Goal: Information Seeking & Learning: Check status

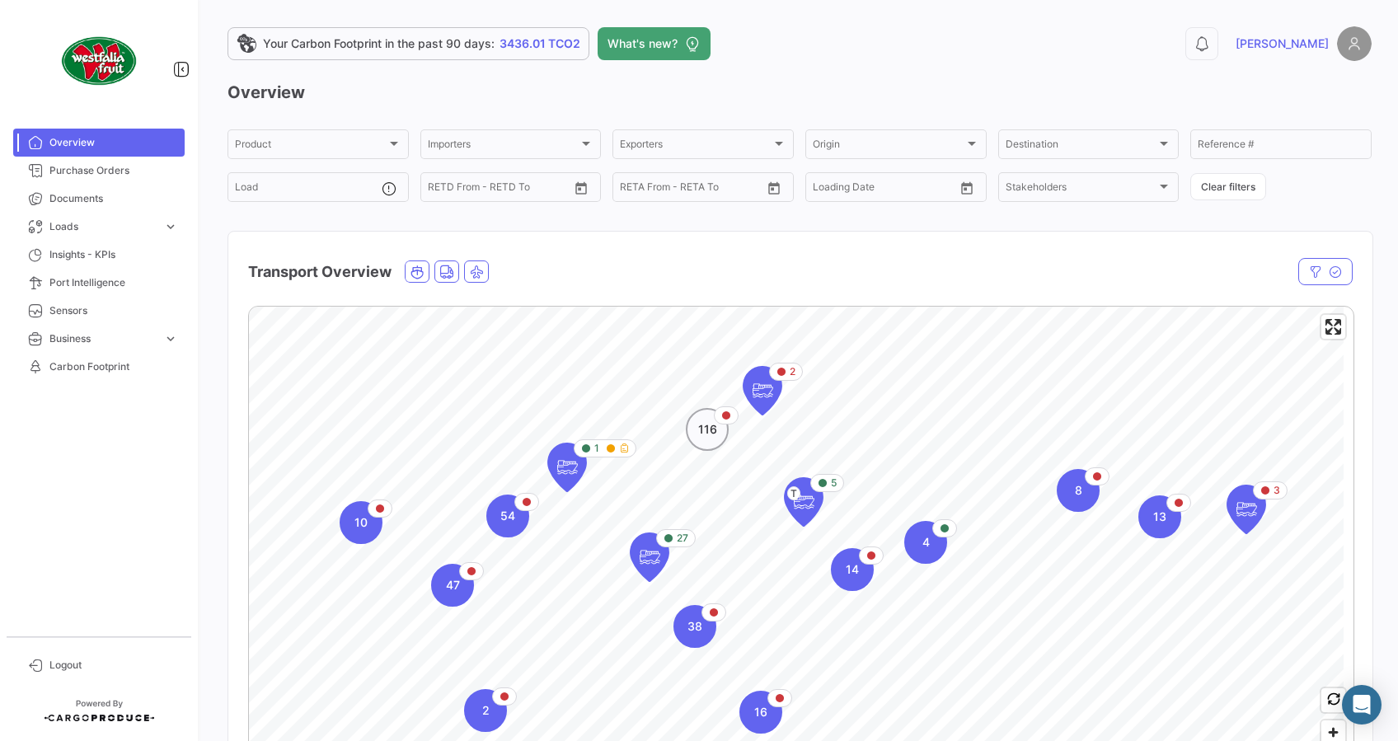
click at [712, 435] on span "116" at bounding box center [707, 429] width 19 height 16
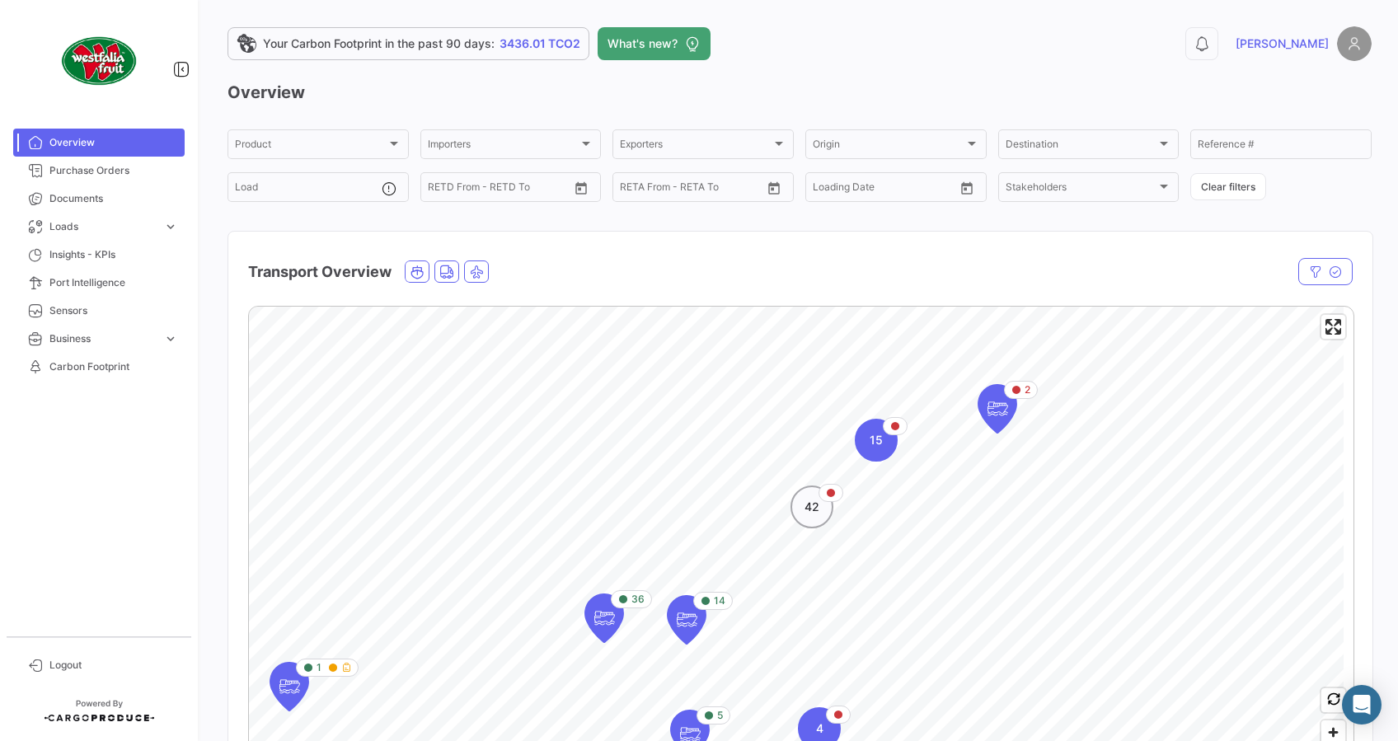
click at [831, 504] on div "42" at bounding box center [812, 507] width 43 height 43
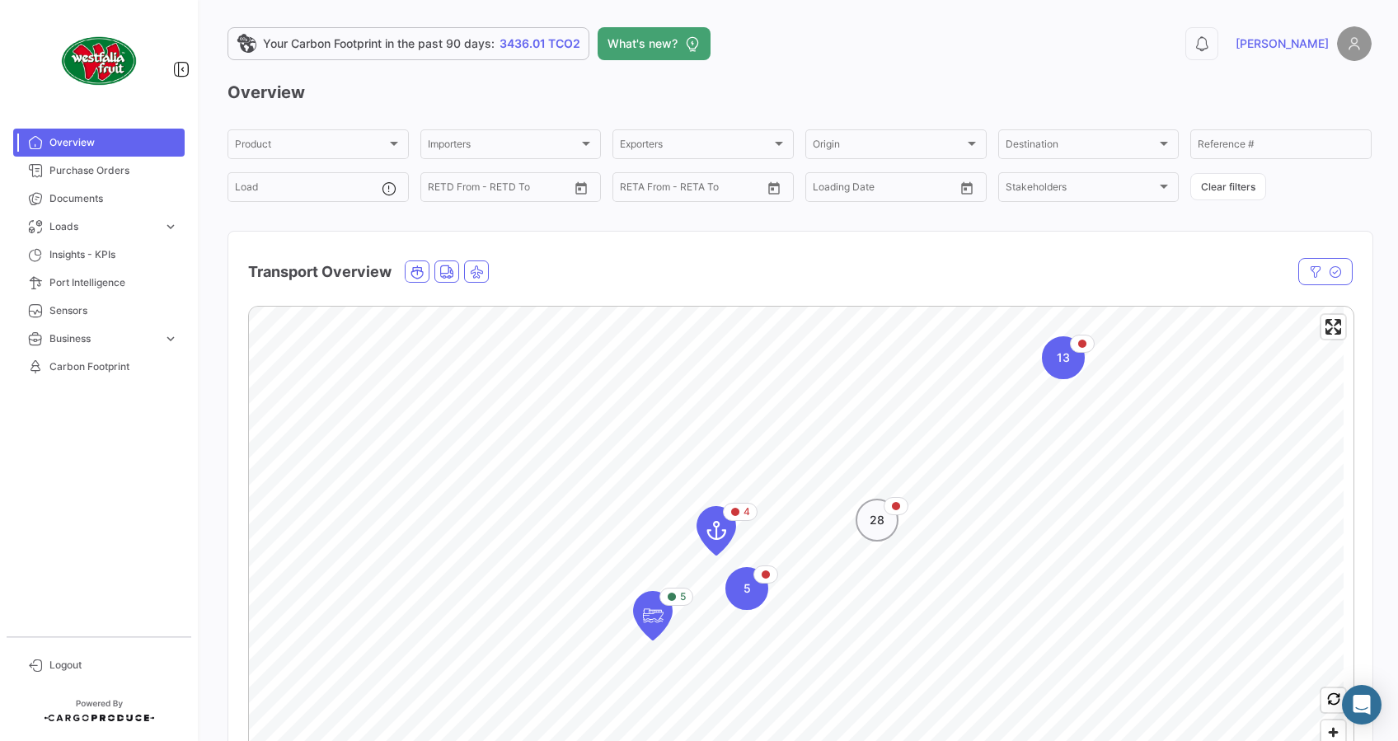
click at [881, 531] on div "28" at bounding box center [877, 520] width 43 height 43
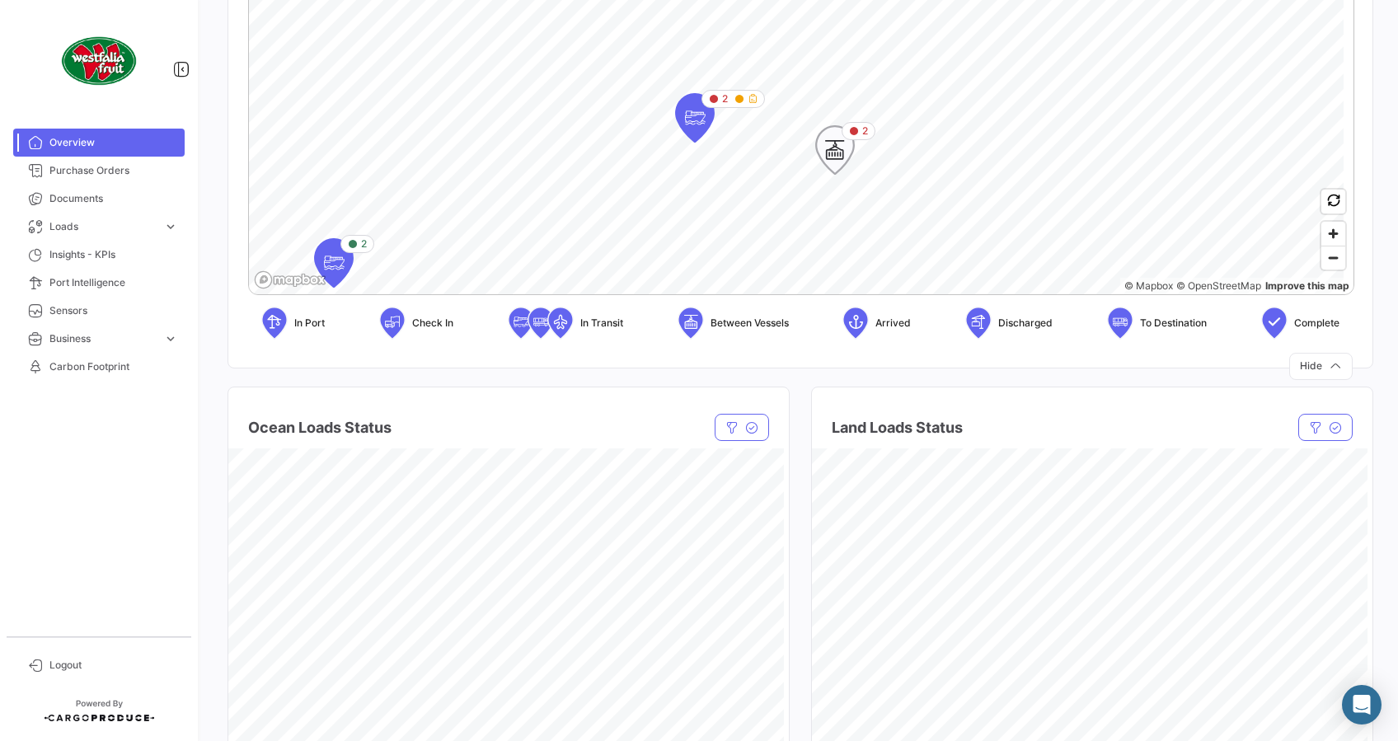
scroll to position [660, 0]
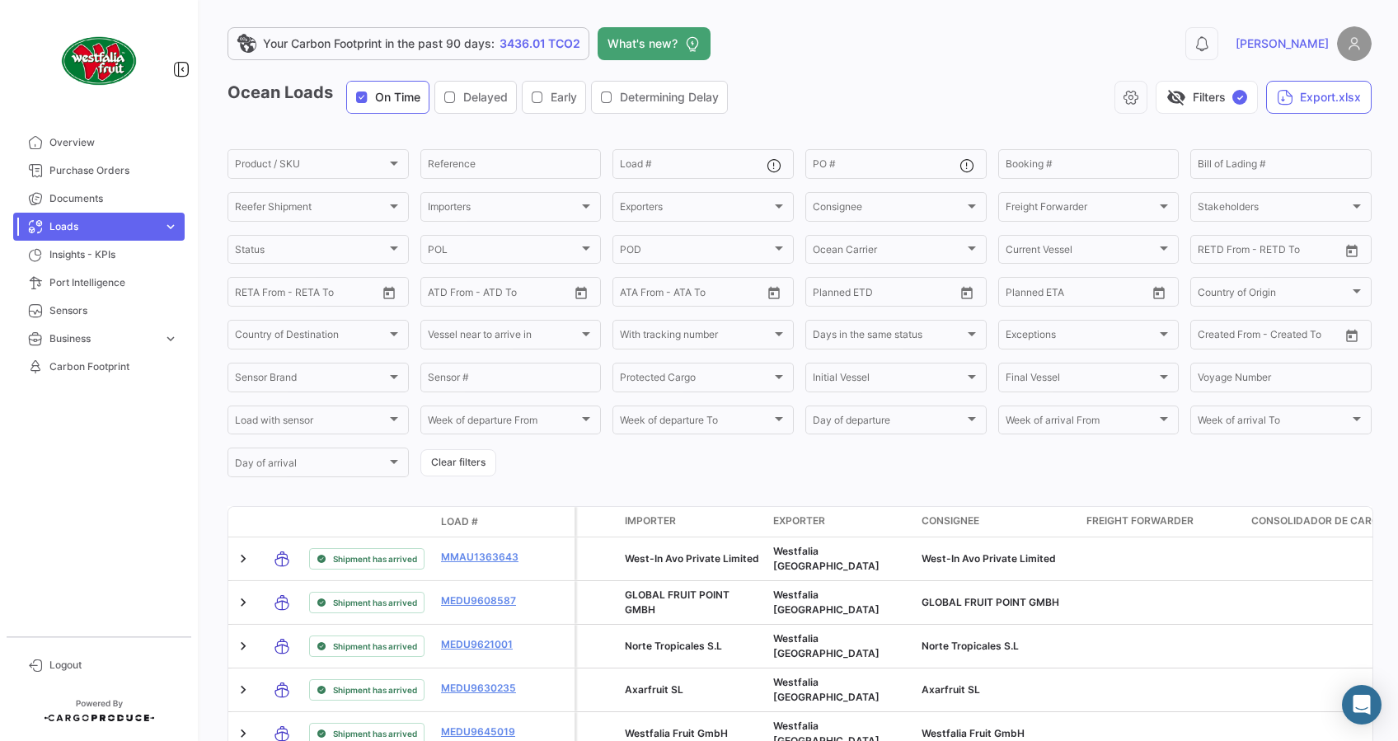
click at [460, 92] on div "Delayed" at bounding box center [476, 97] width 64 height 16
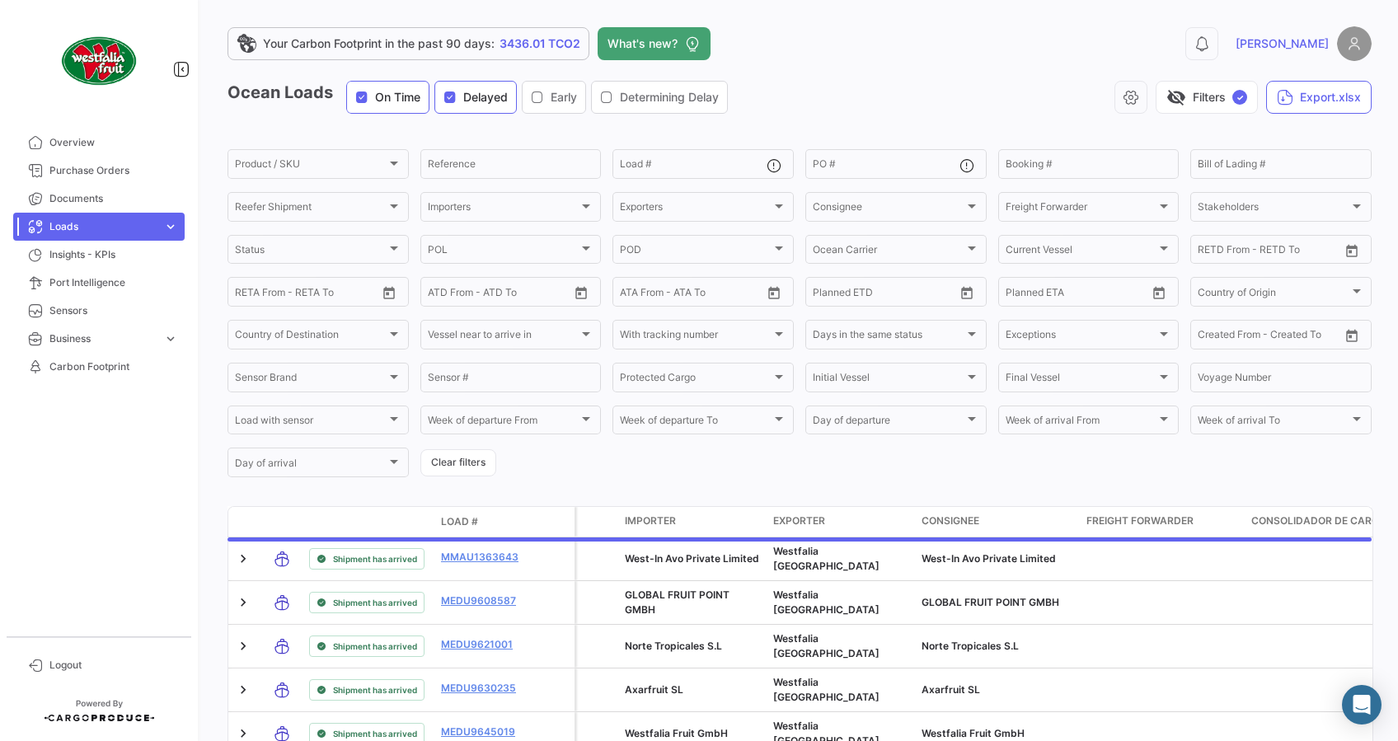
click at [364, 94] on icon "button" at bounding box center [361, 97] width 13 height 13
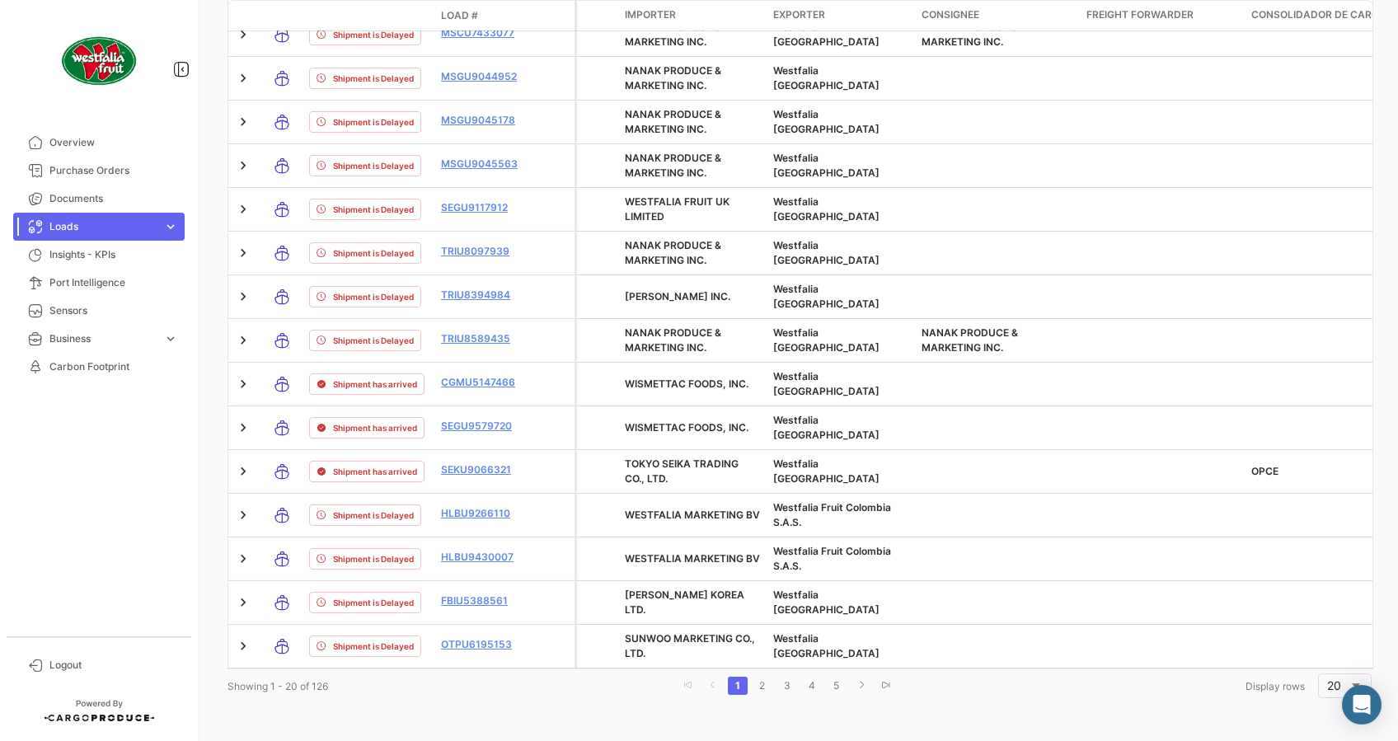
scroll to position [764, 0]
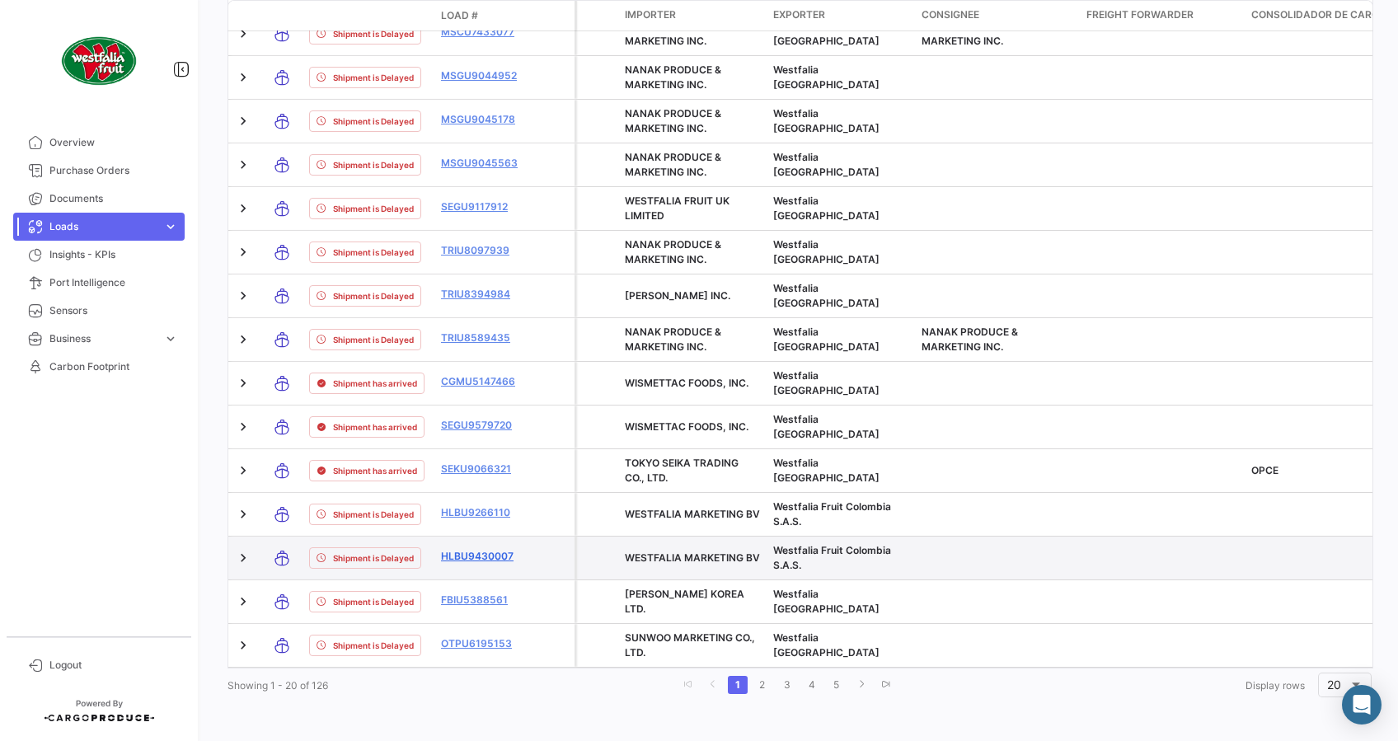
click at [487, 549] on link "HLBU9430007" at bounding box center [484, 556] width 86 height 15
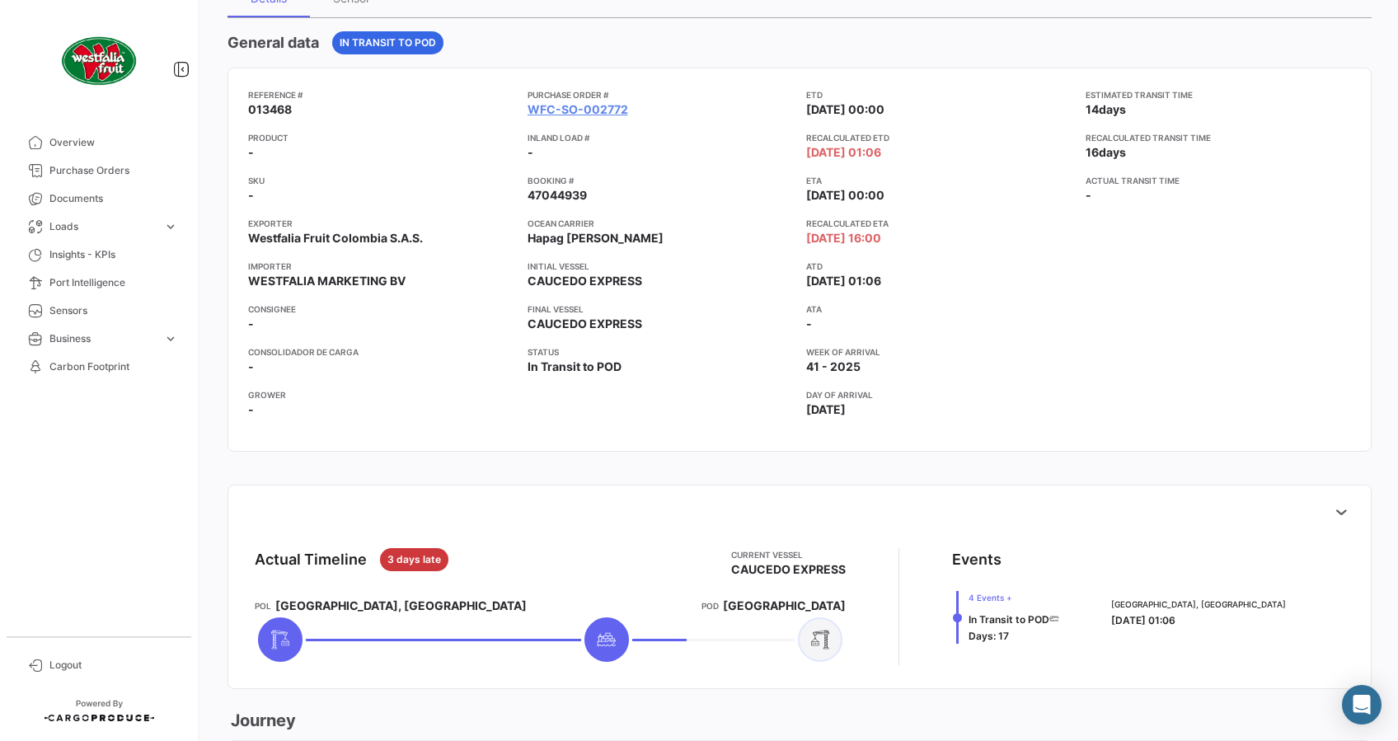
scroll to position [136, 0]
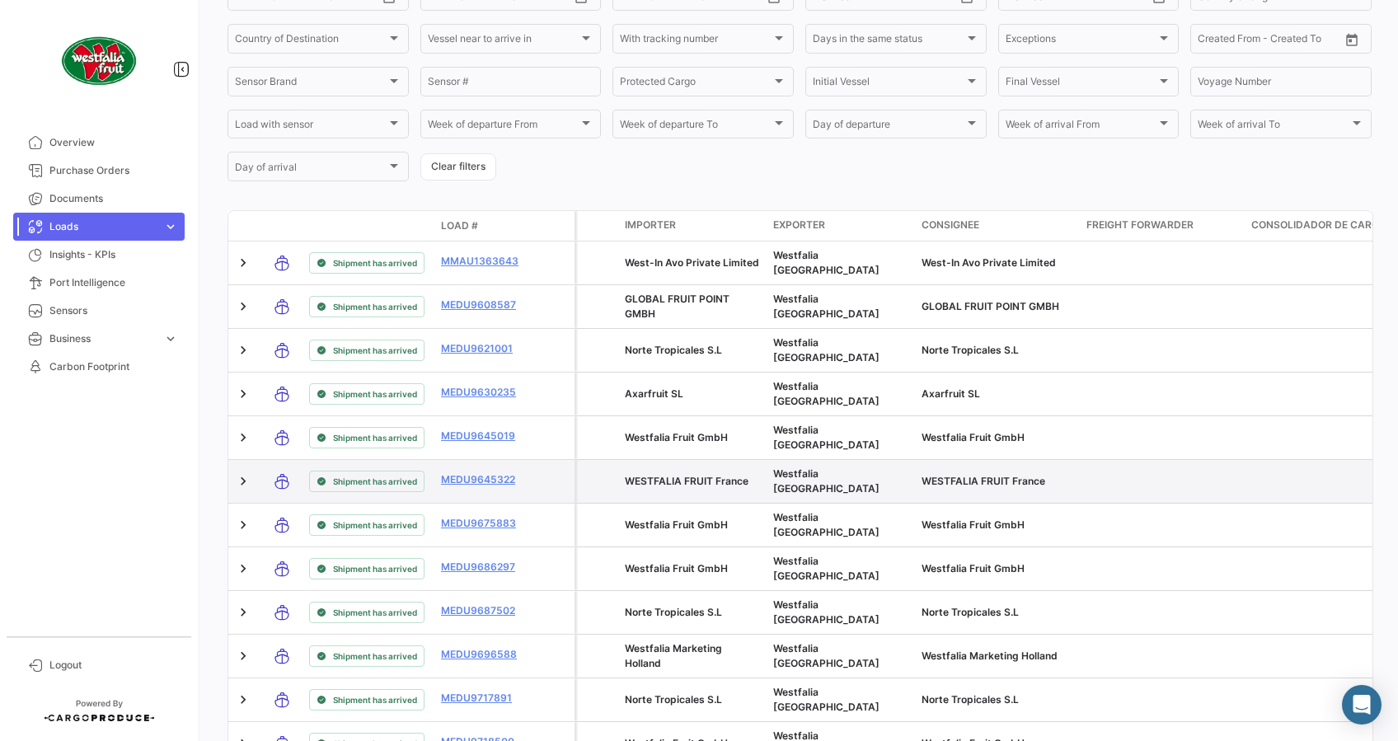
scroll to position [330, 0]
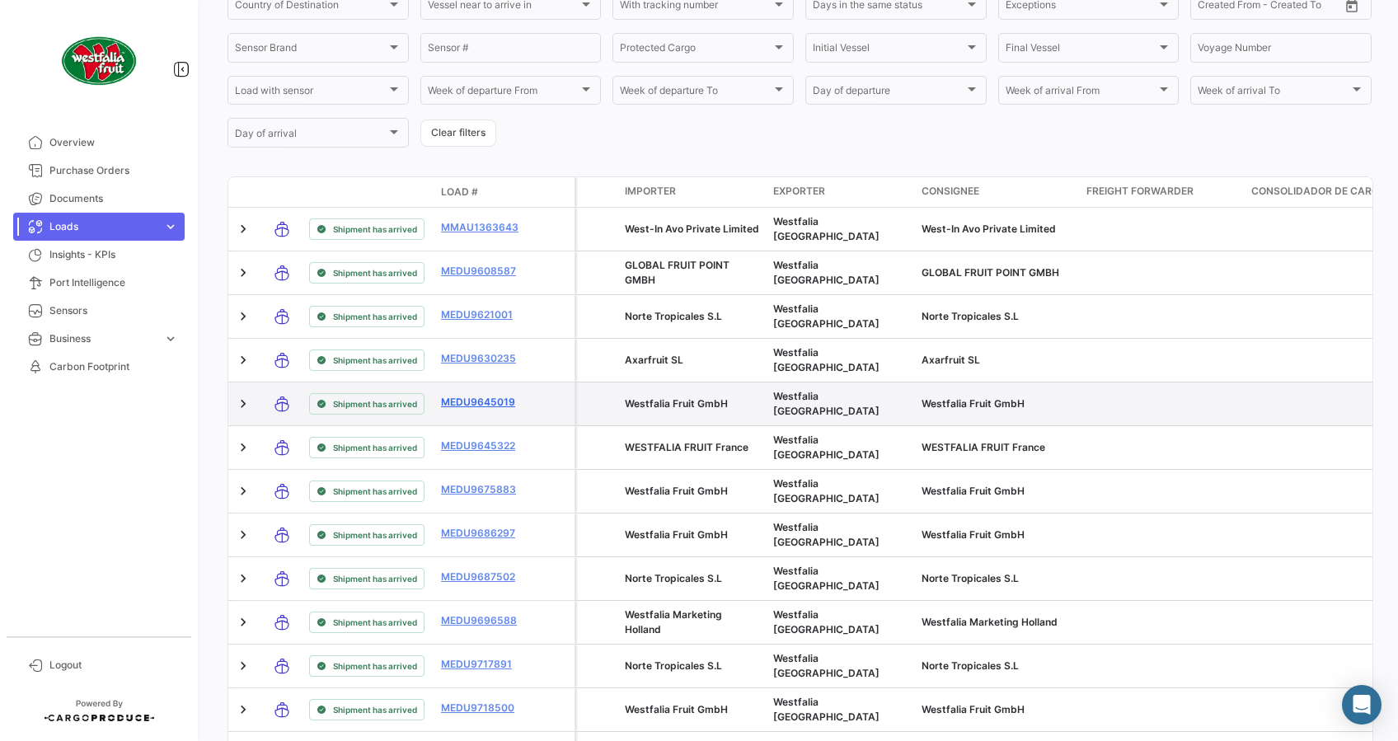
click at [452, 407] on link "MEDU9645019" at bounding box center [484, 402] width 86 height 15
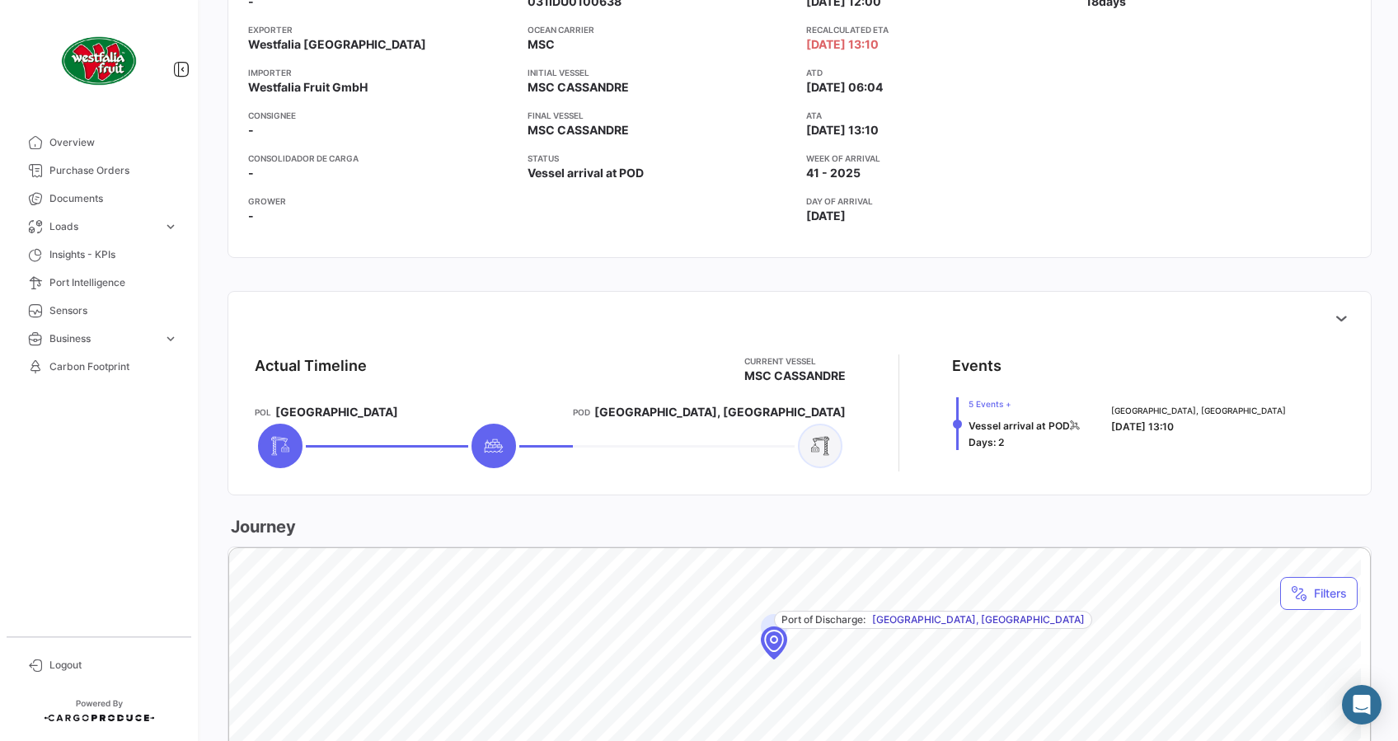
scroll to position [246, 0]
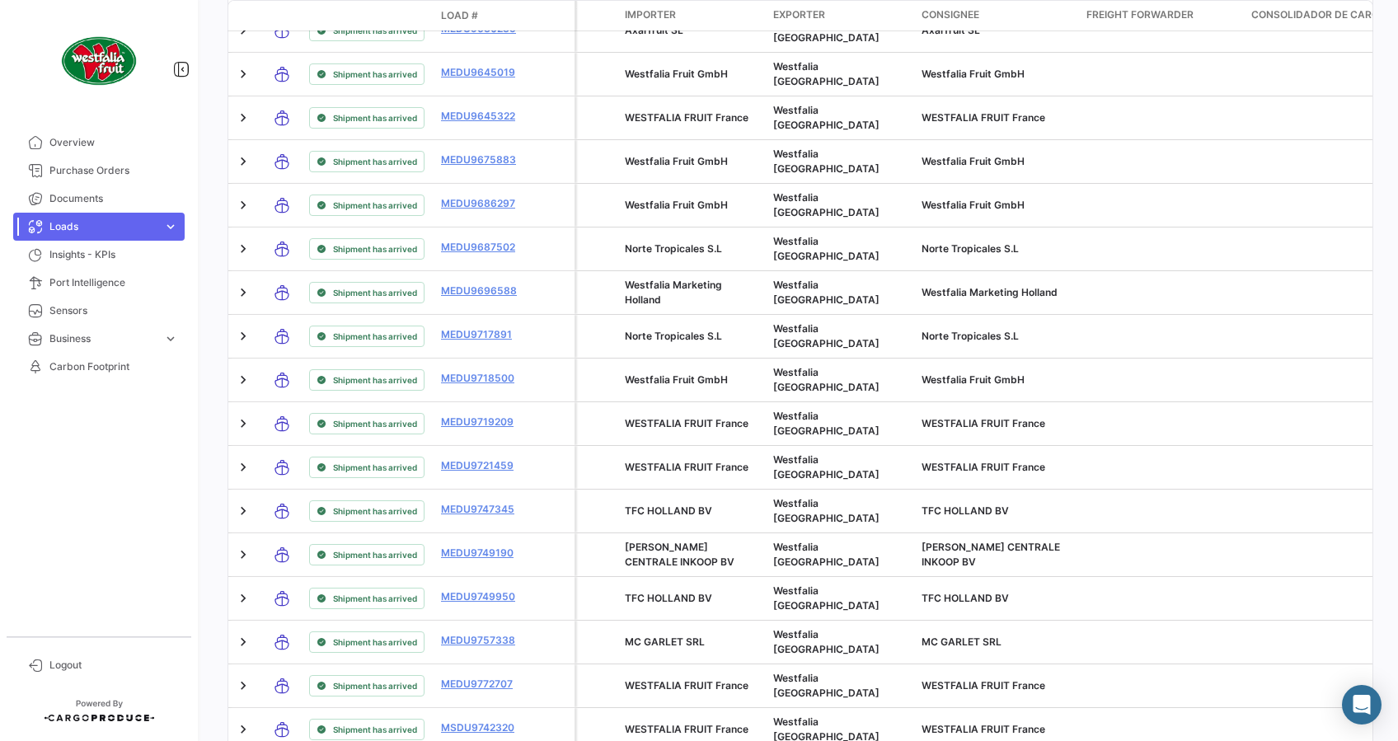
scroll to position [764, 0]
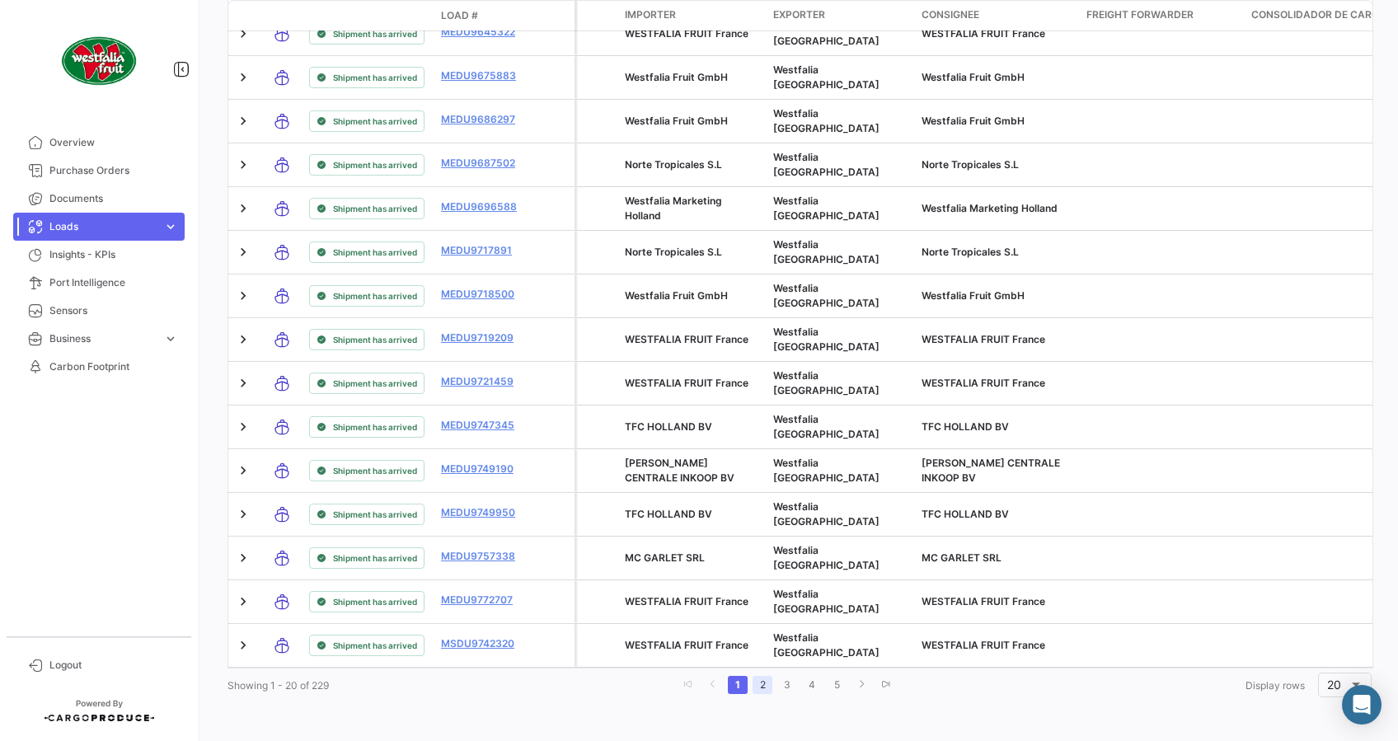
click at [758, 679] on link "2" at bounding box center [763, 685] width 20 height 18
click at [758, 686] on link "2" at bounding box center [766, 685] width 20 height 18
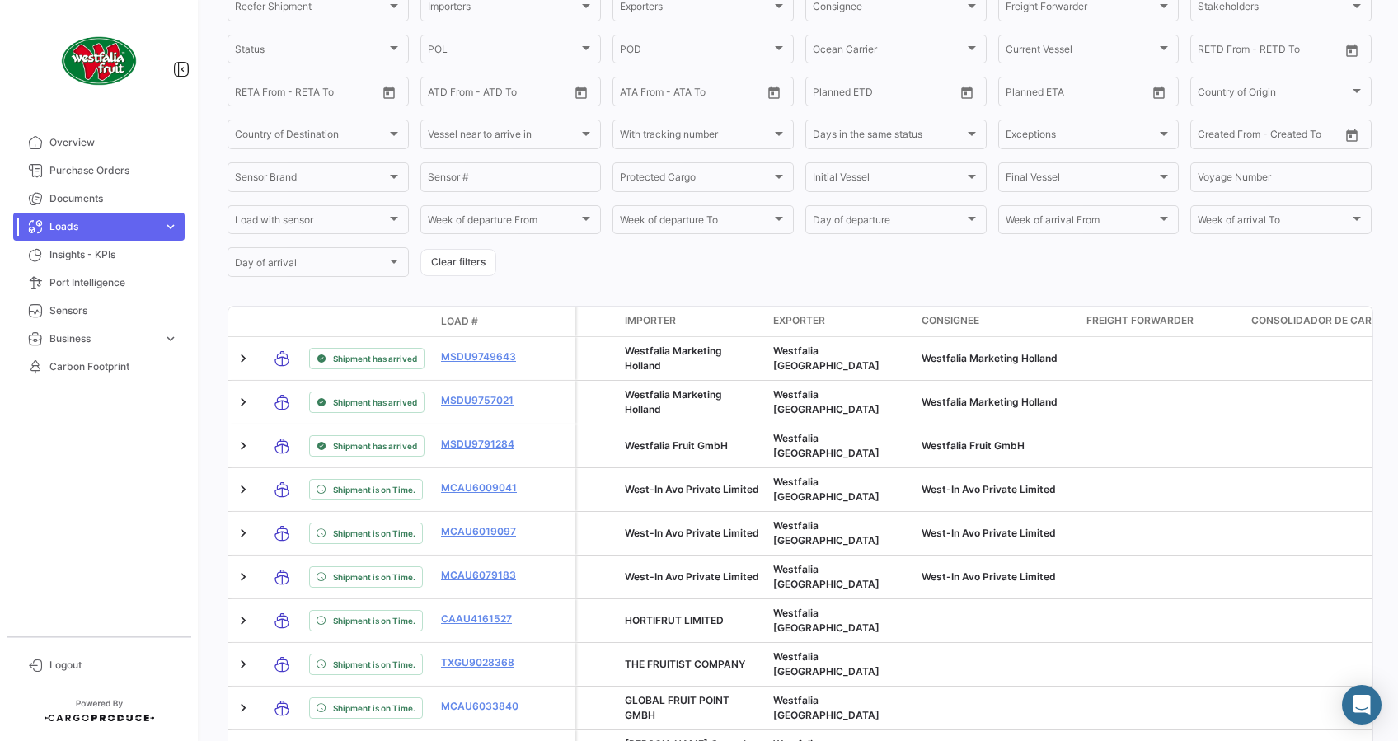
scroll to position [421, 0]
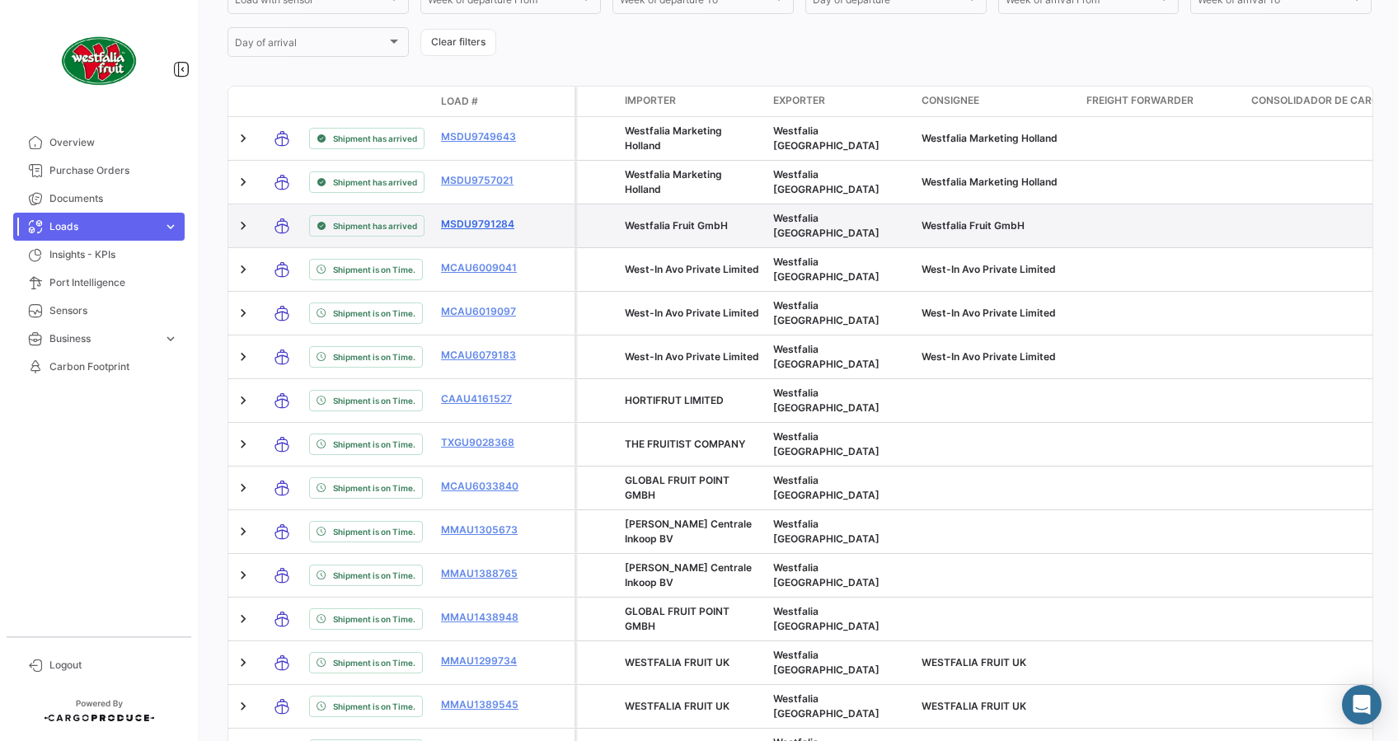
click at [475, 231] on link "MSDU9791284" at bounding box center [484, 224] width 86 height 15
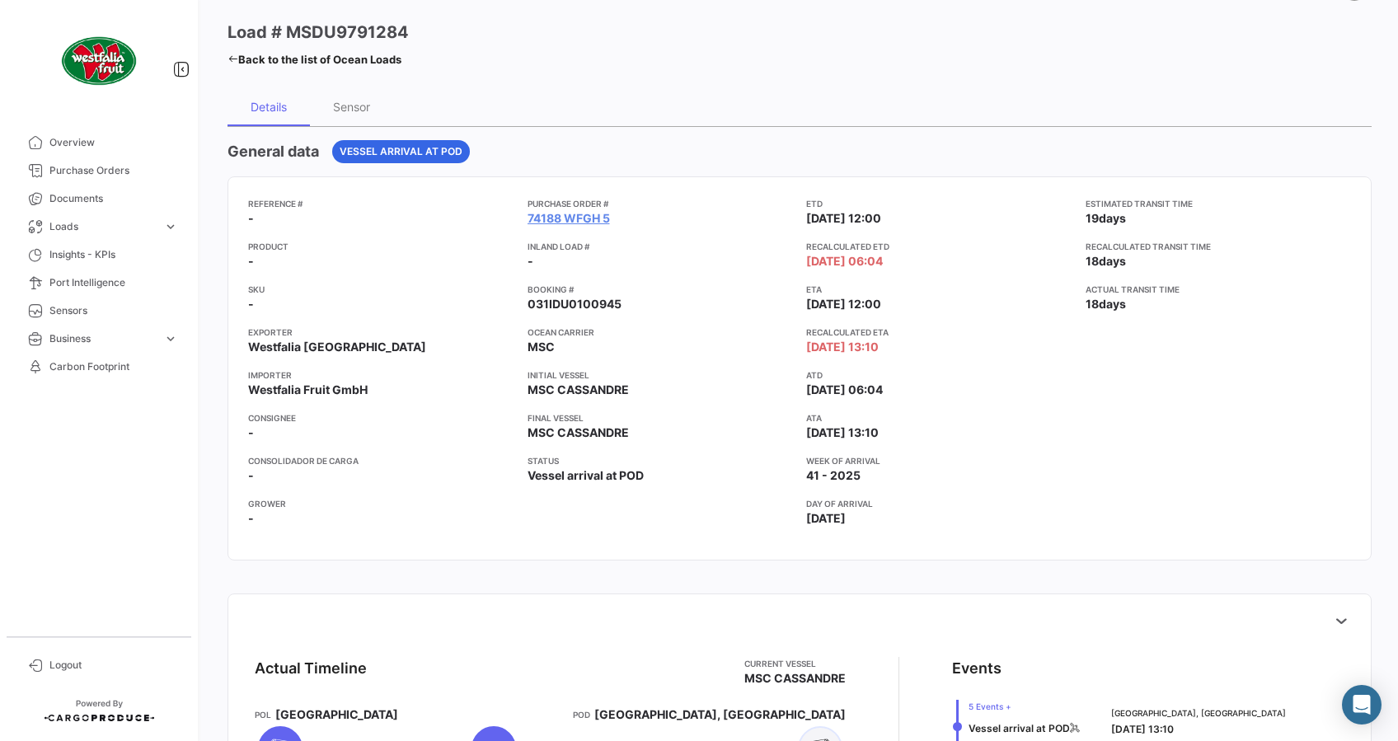
scroll to position [26, 0]
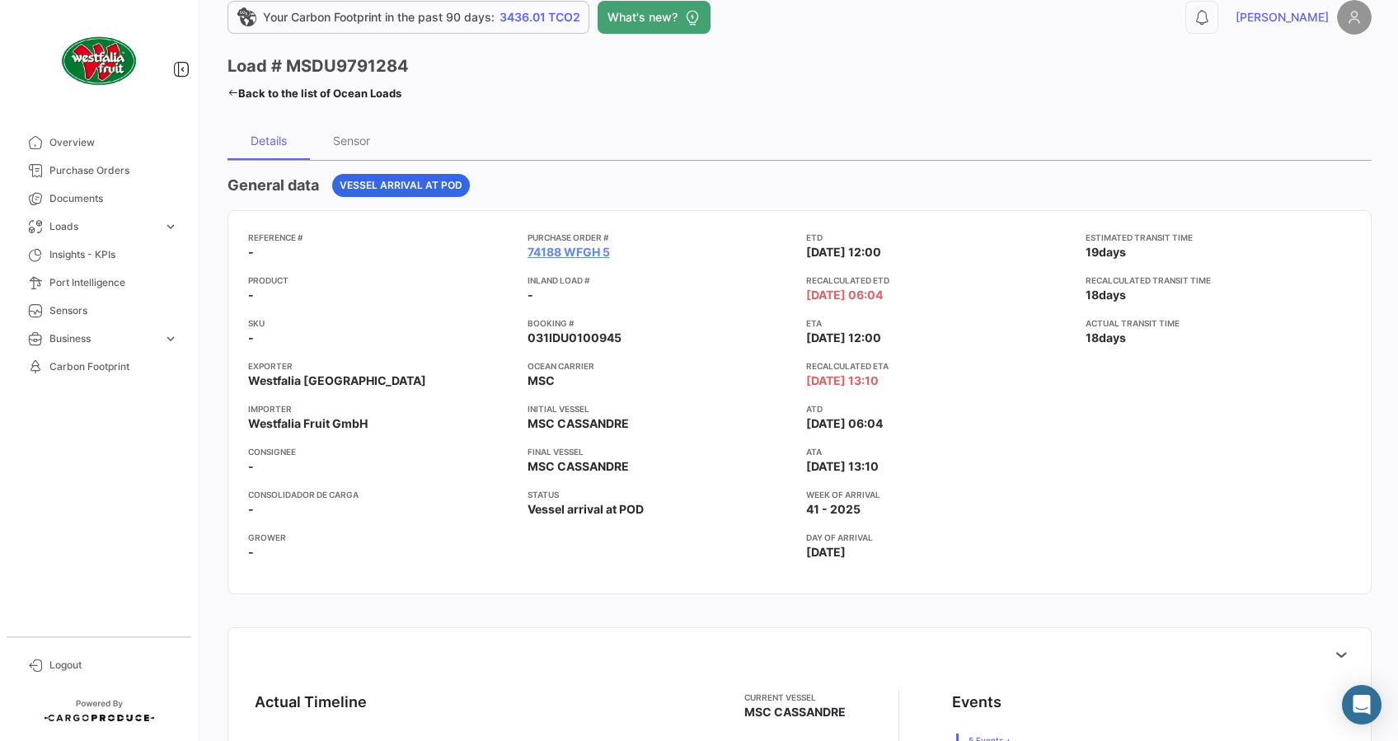
click at [294, 138] on div "Details" at bounding box center [269, 140] width 82 height 40
click at [559, 252] on link "74188 WFGH 5" at bounding box center [569, 252] width 82 height 16
click at [555, 242] on app-card-info-title "Purchase Order #" at bounding box center [661, 237] width 266 height 13
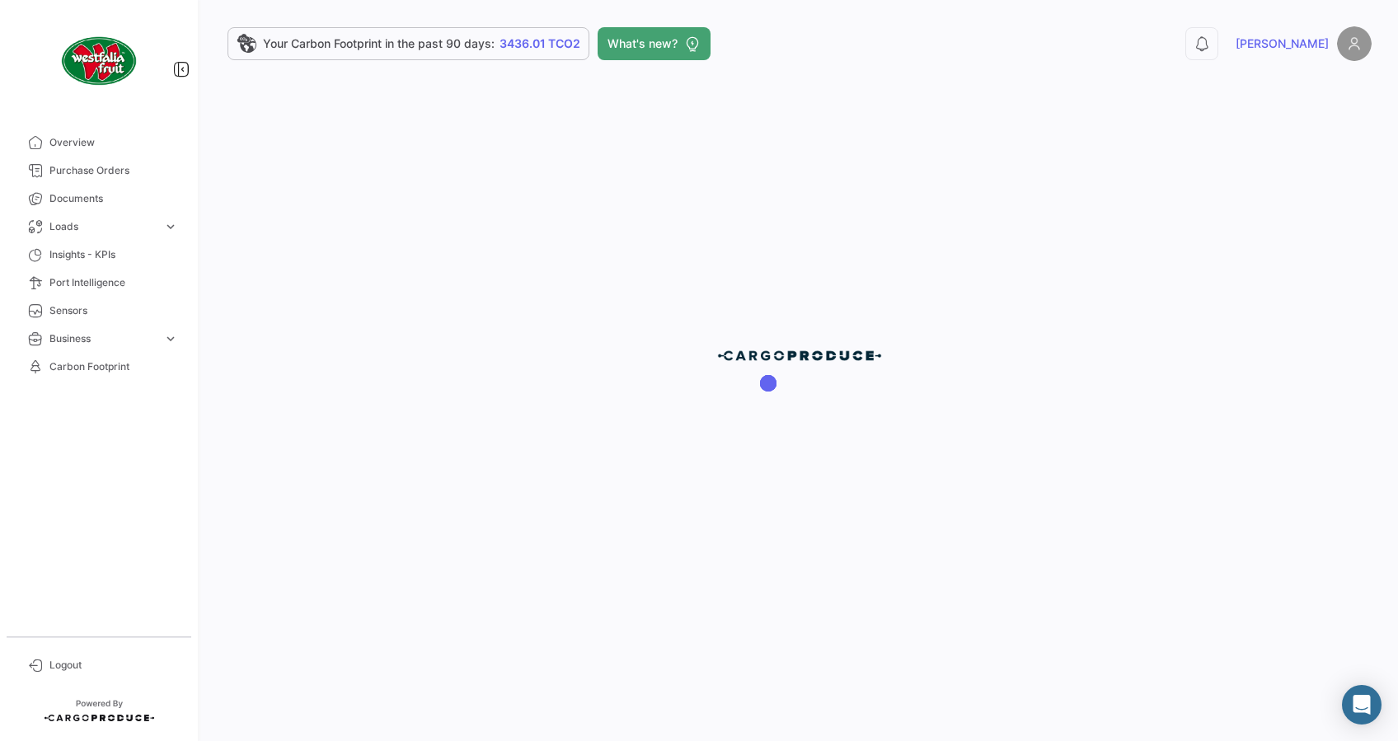
click at [567, 251] on div at bounding box center [799, 370] width 1197 height 741
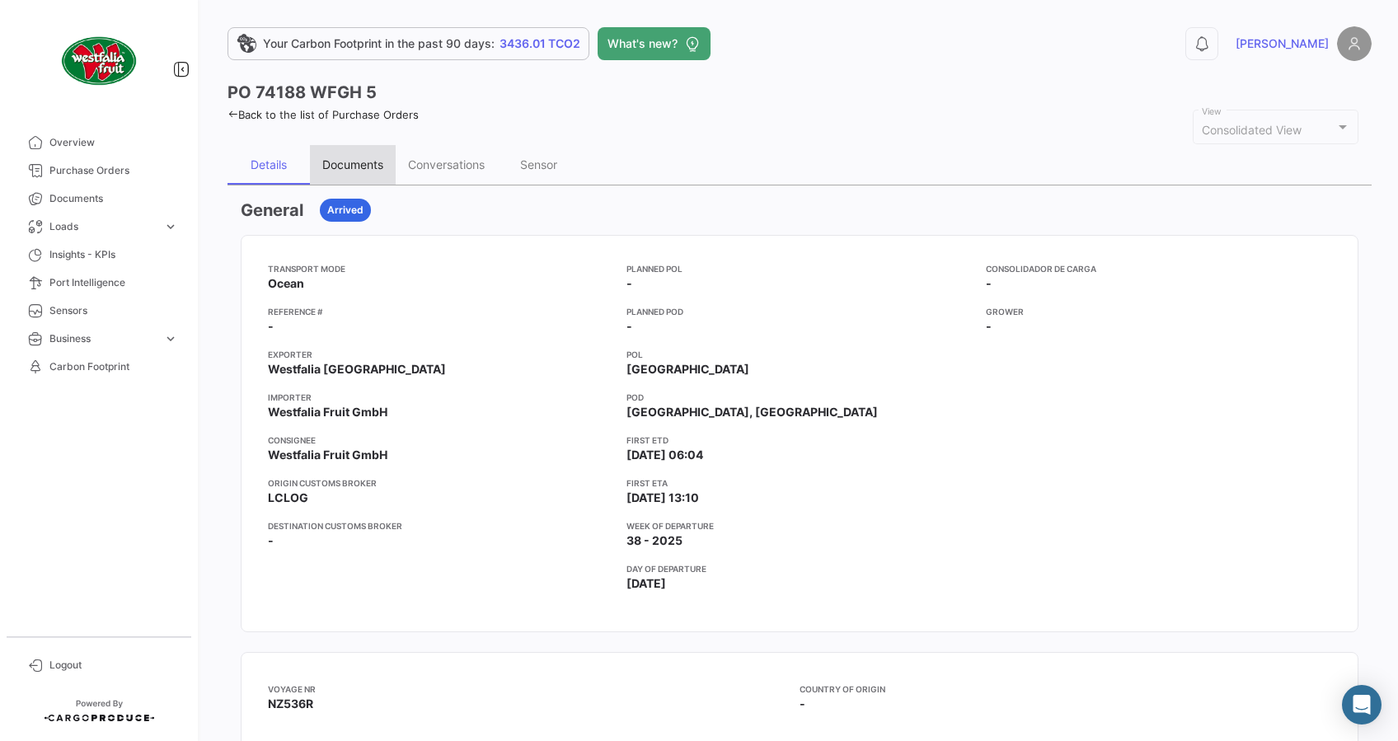
click at [358, 164] on div "Documents" at bounding box center [352, 164] width 61 height 14
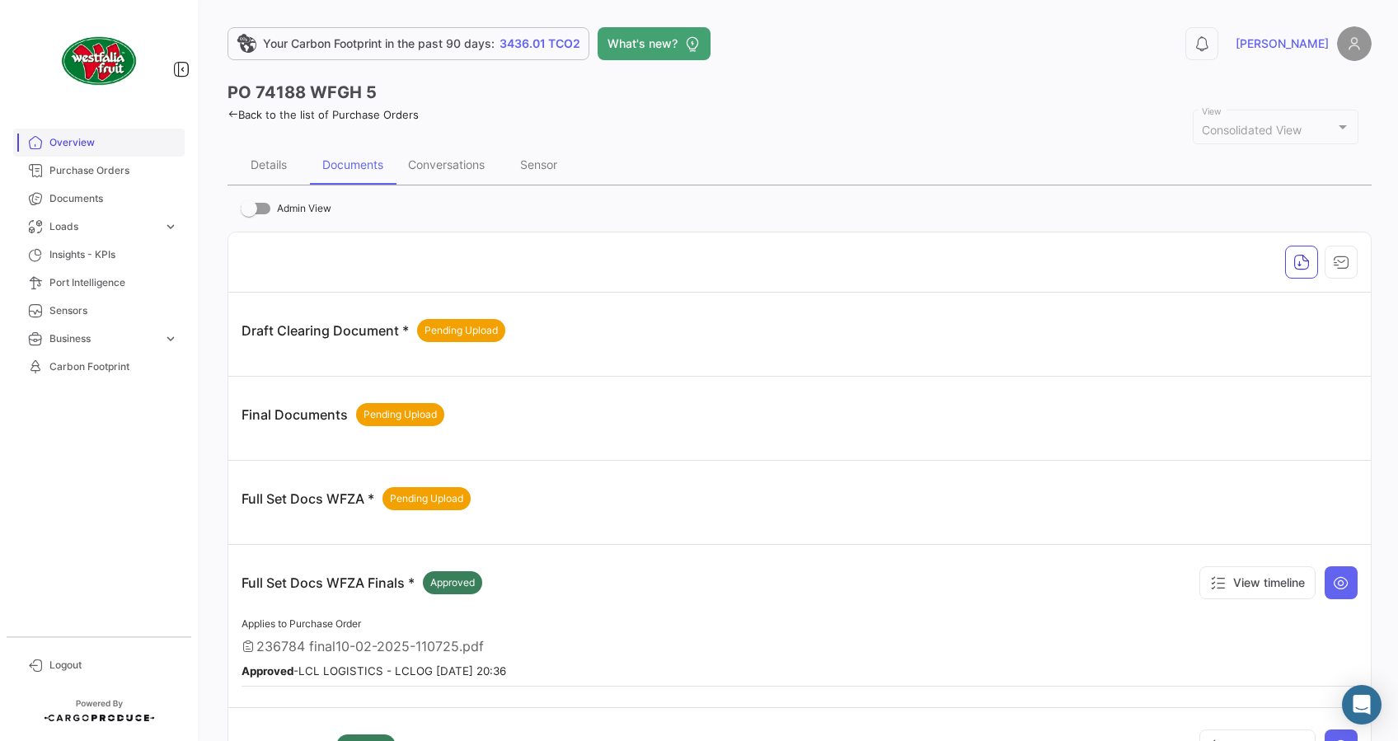
click at [71, 143] on span "Overview" at bounding box center [113, 142] width 129 height 15
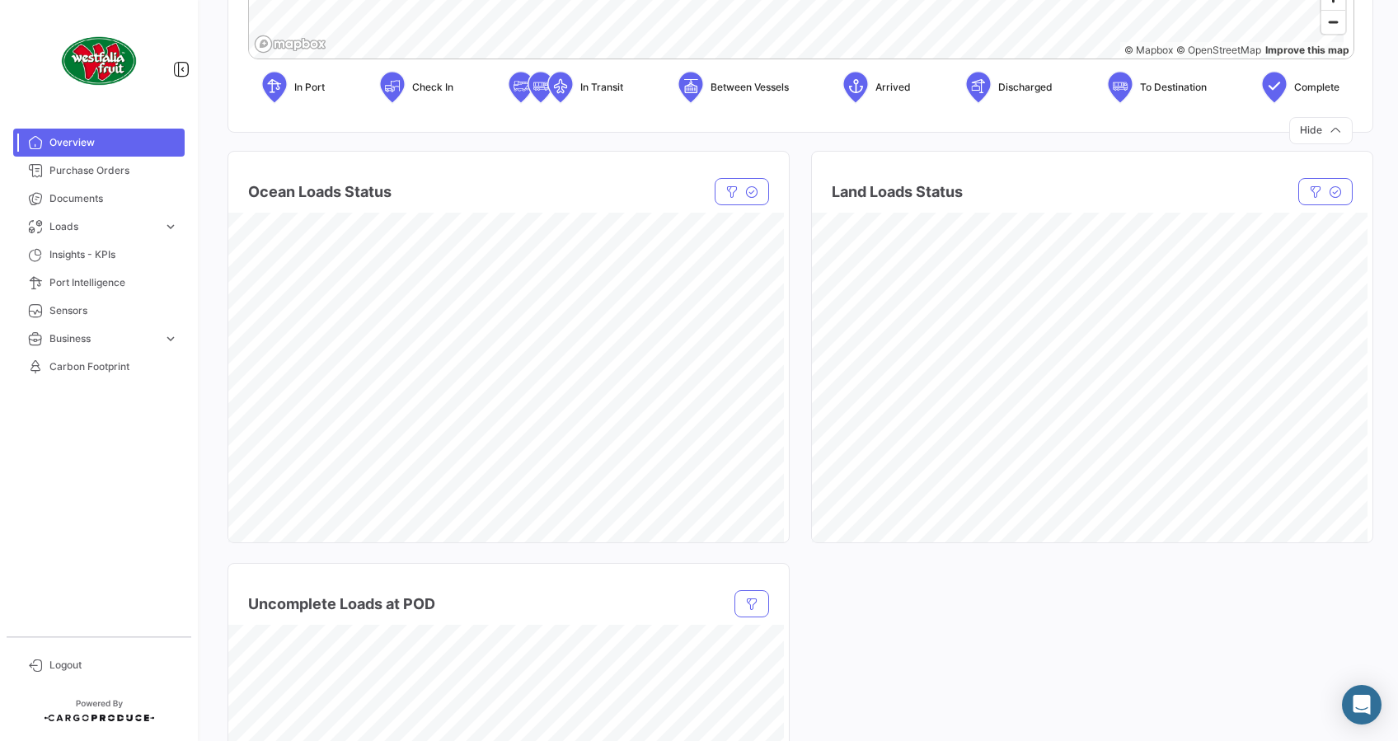
scroll to position [682, 0]
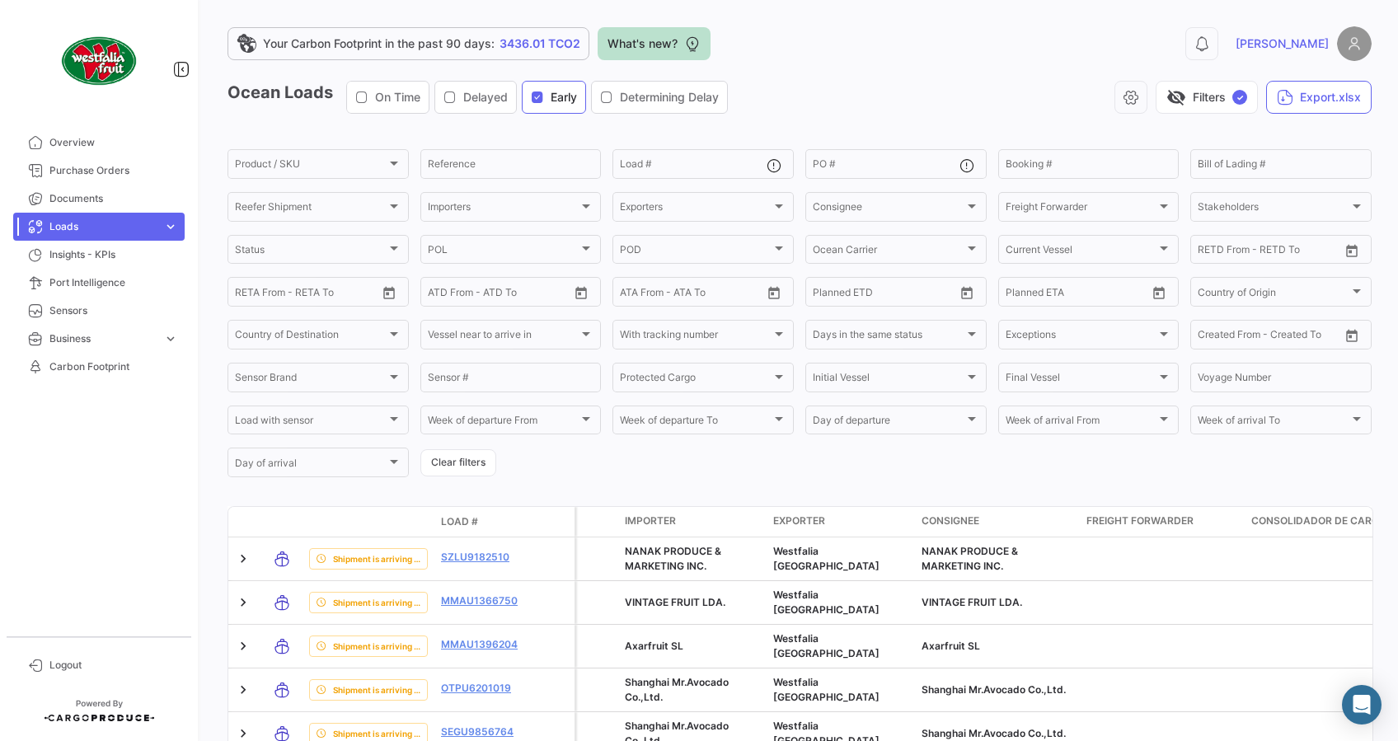
click at [659, 47] on span "What's new?" at bounding box center [643, 43] width 70 height 16
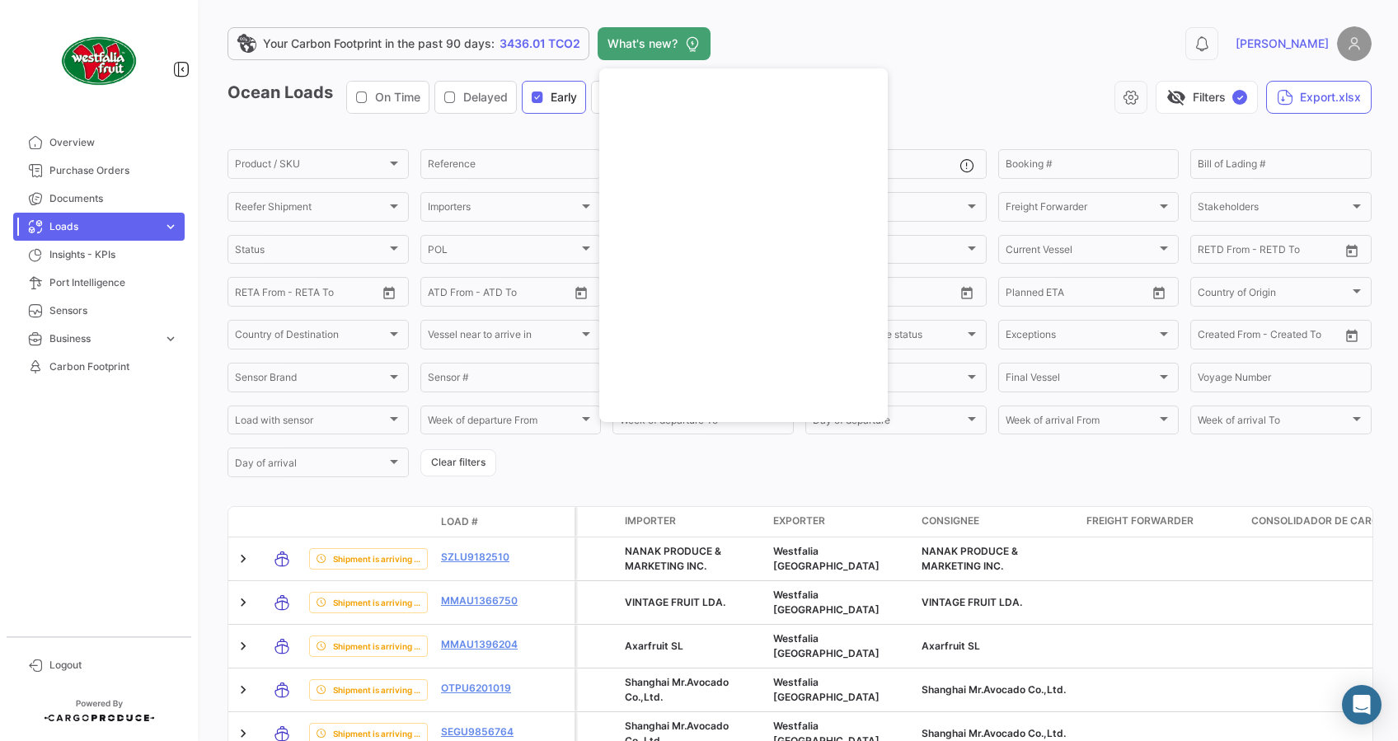
click at [927, 86] on div "visibility_off Filters ✓ Export.xlsx" at bounding box center [1056, 97] width 631 height 33
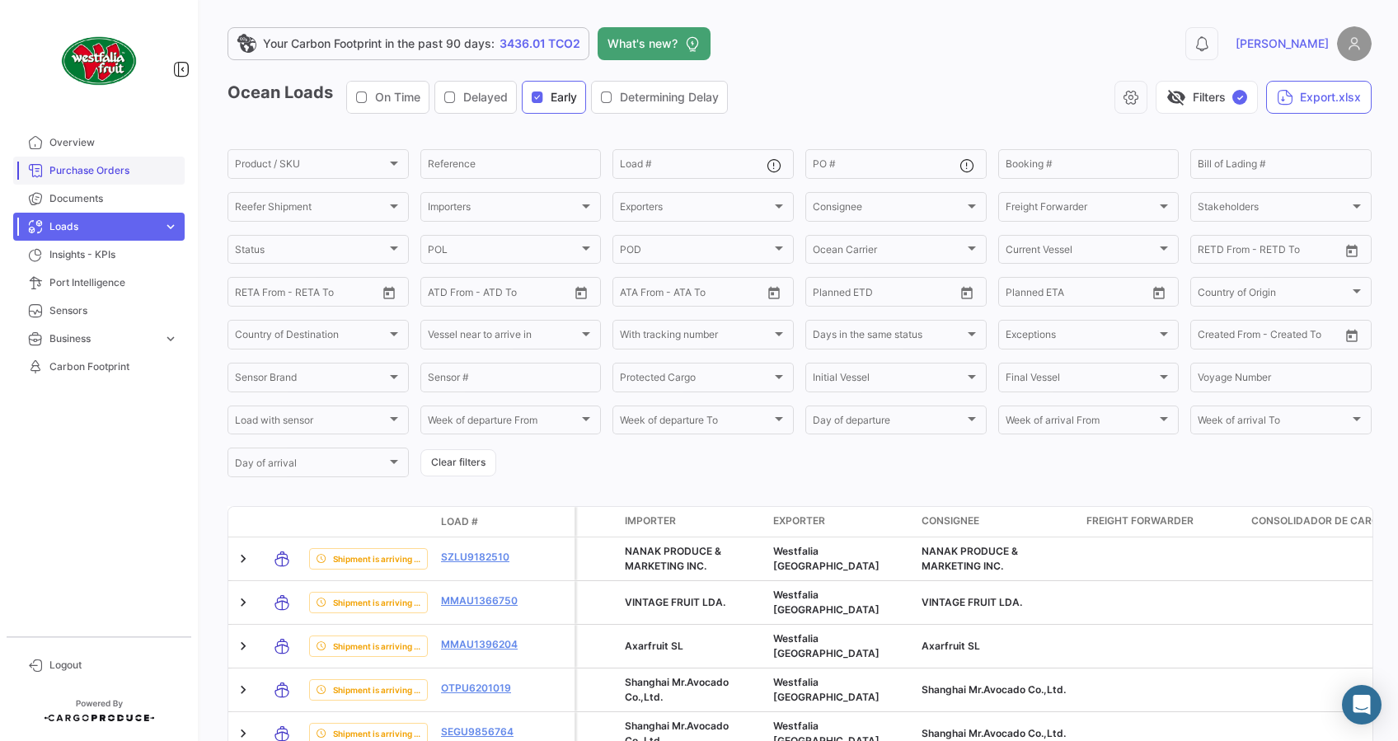
click at [132, 176] on span "Purchase Orders" at bounding box center [113, 170] width 129 height 15
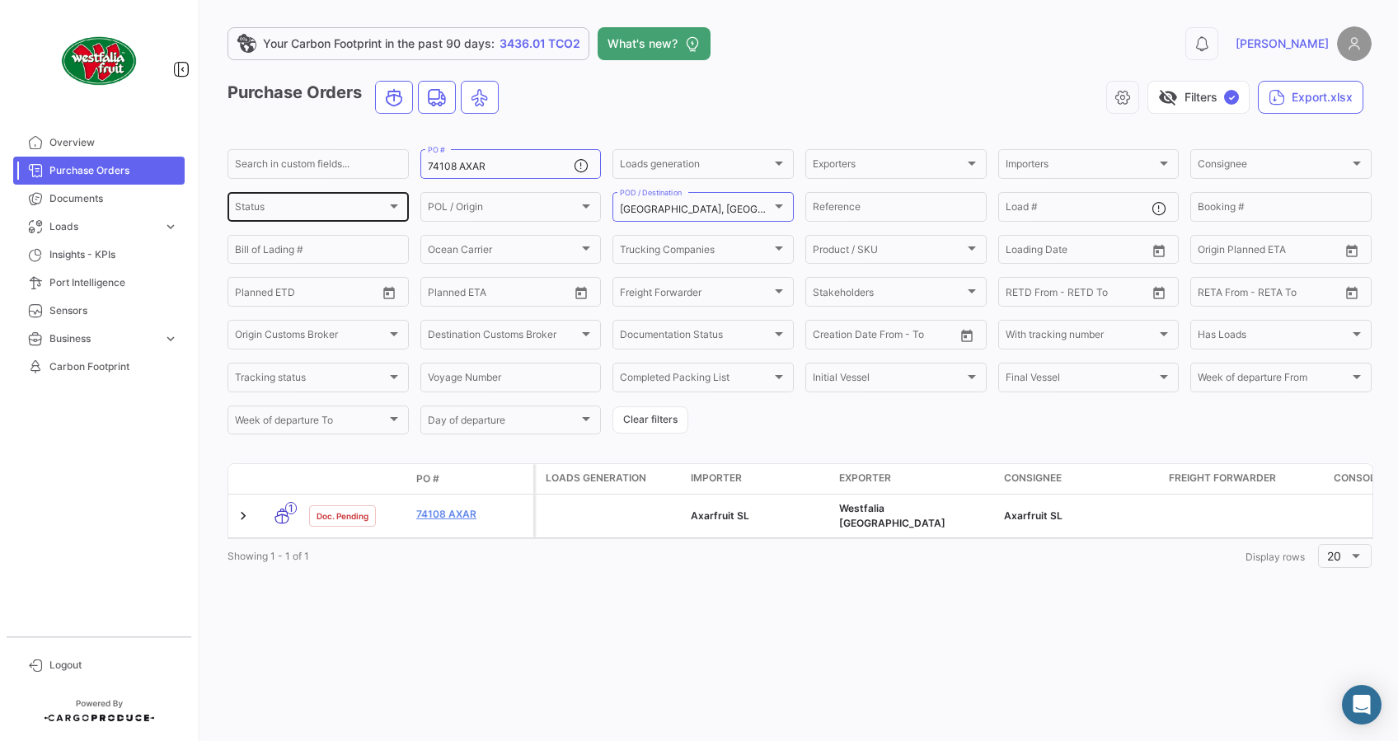
click at [370, 204] on div "Status" at bounding box center [311, 210] width 152 height 12
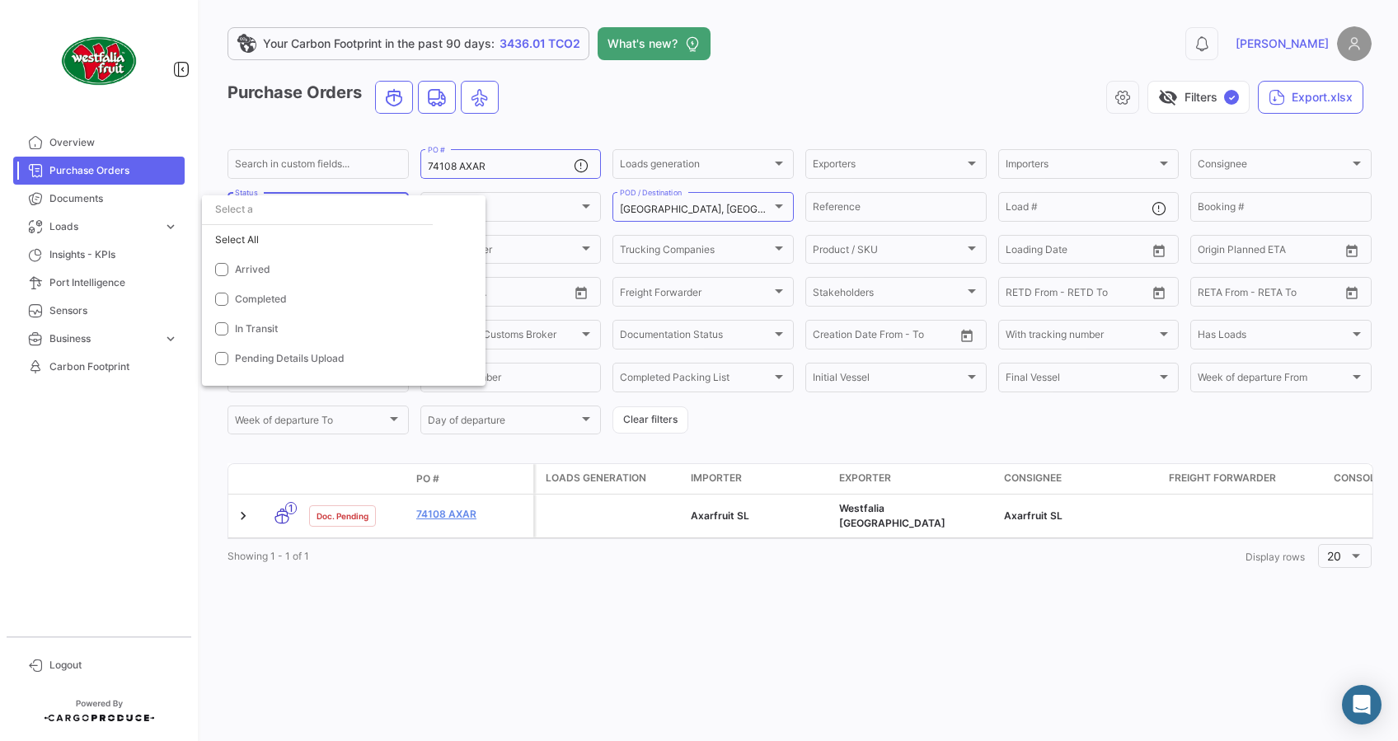
click at [782, 433] on div at bounding box center [699, 370] width 1398 height 741
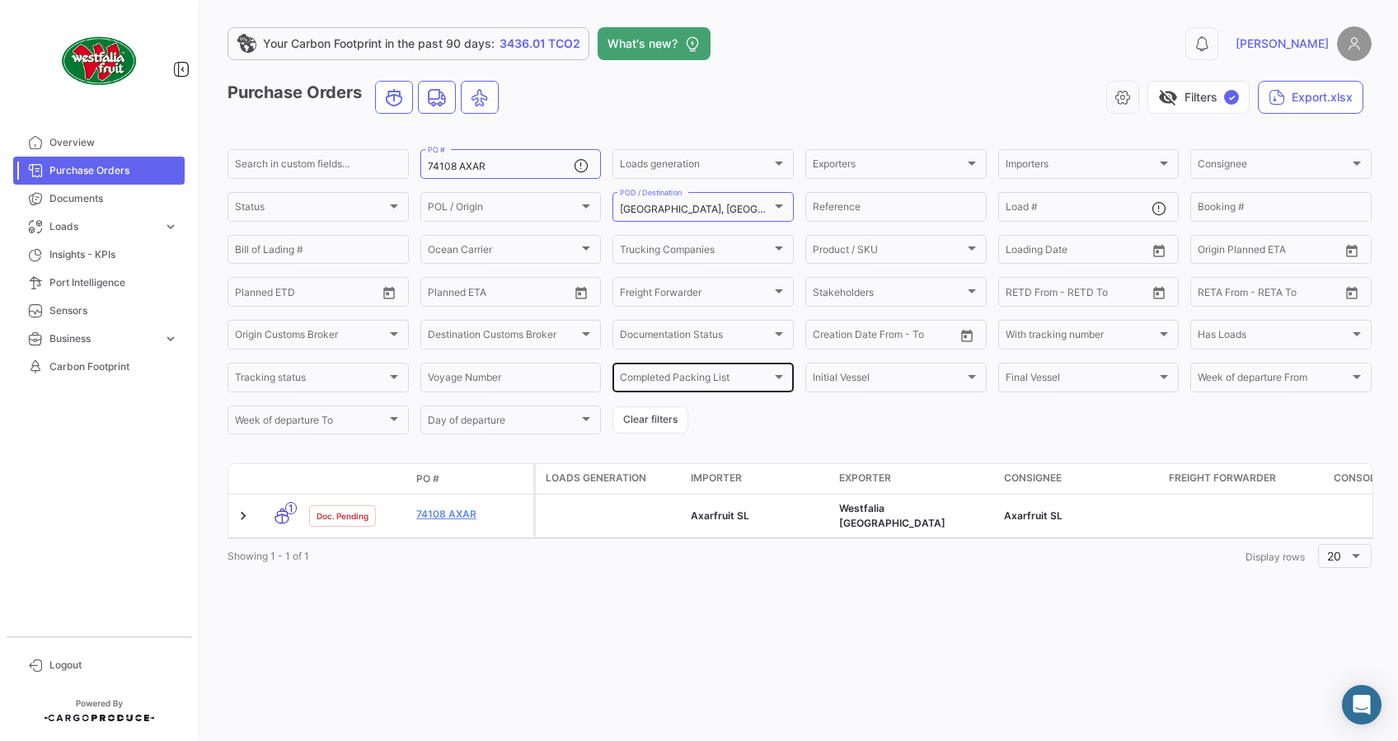
click at [757, 378] on div "Completed Packing List" at bounding box center [696, 380] width 152 height 12
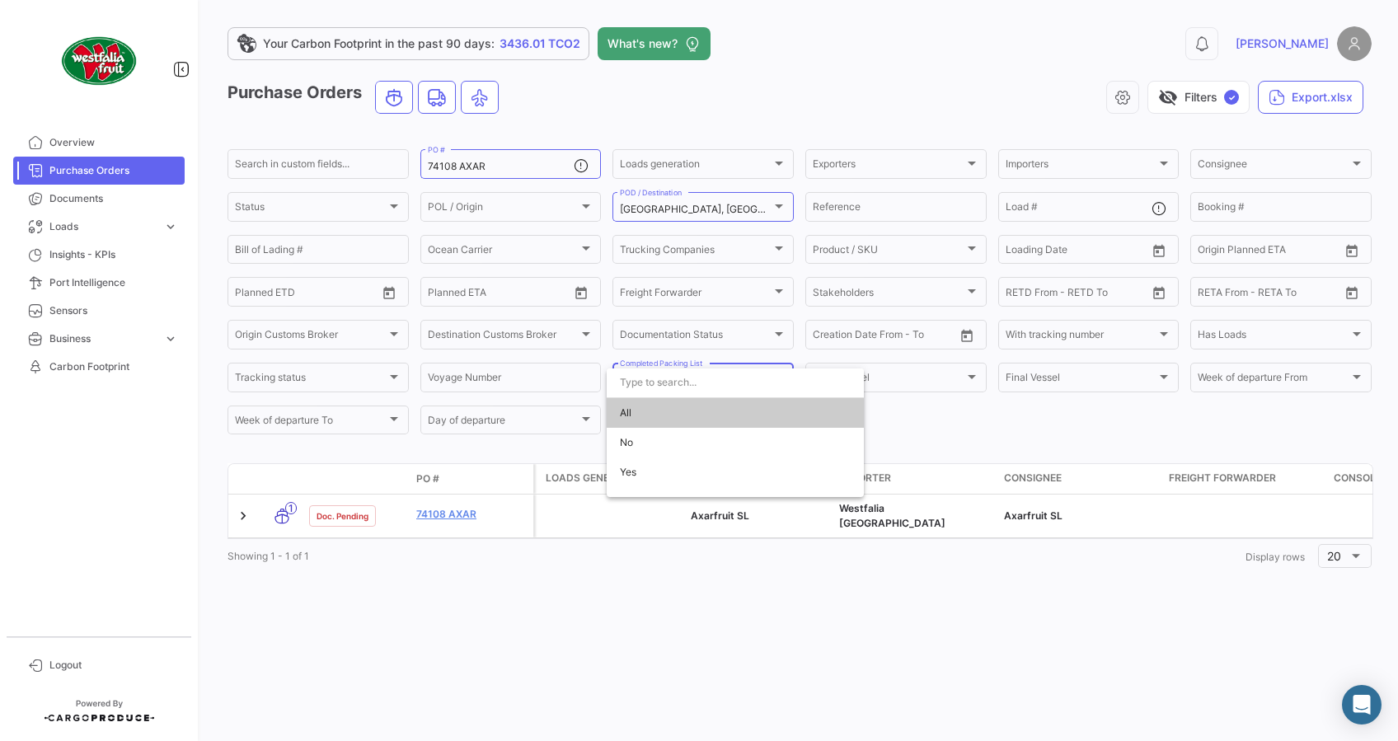
click at [912, 432] on div at bounding box center [699, 370] width 1398 height 741
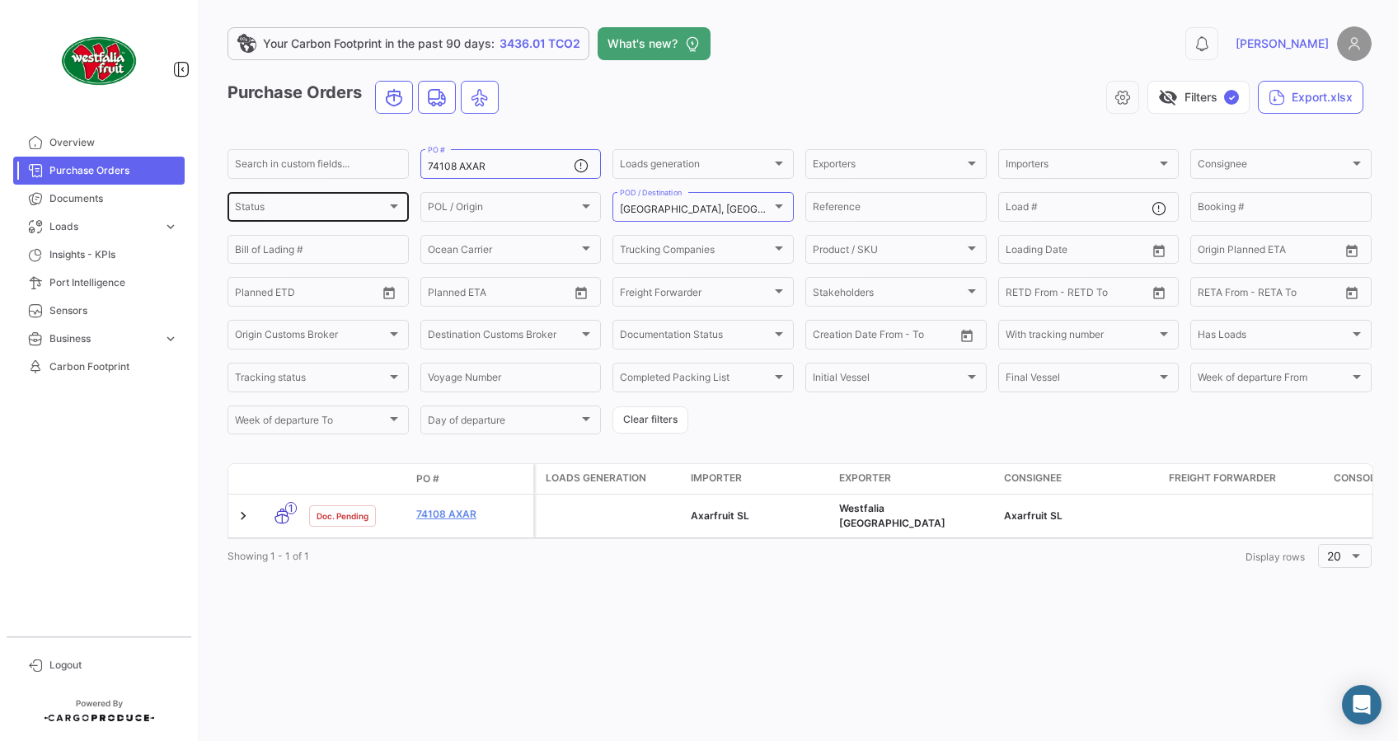
click at [323, 208] on div "Status" at bounding box center [311, 210] width 152 height 12
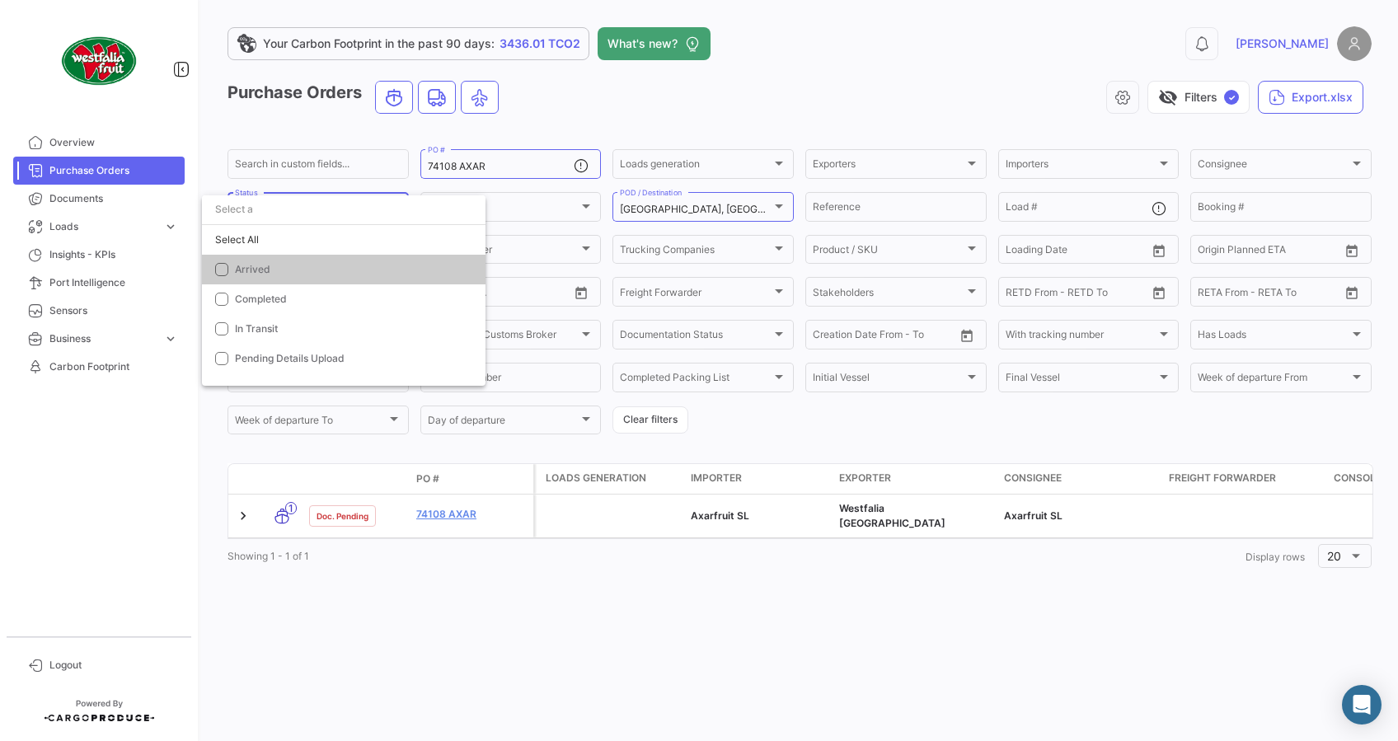
click at [681, 409] on div at bounding box center [699, 370] width 1398 height 741
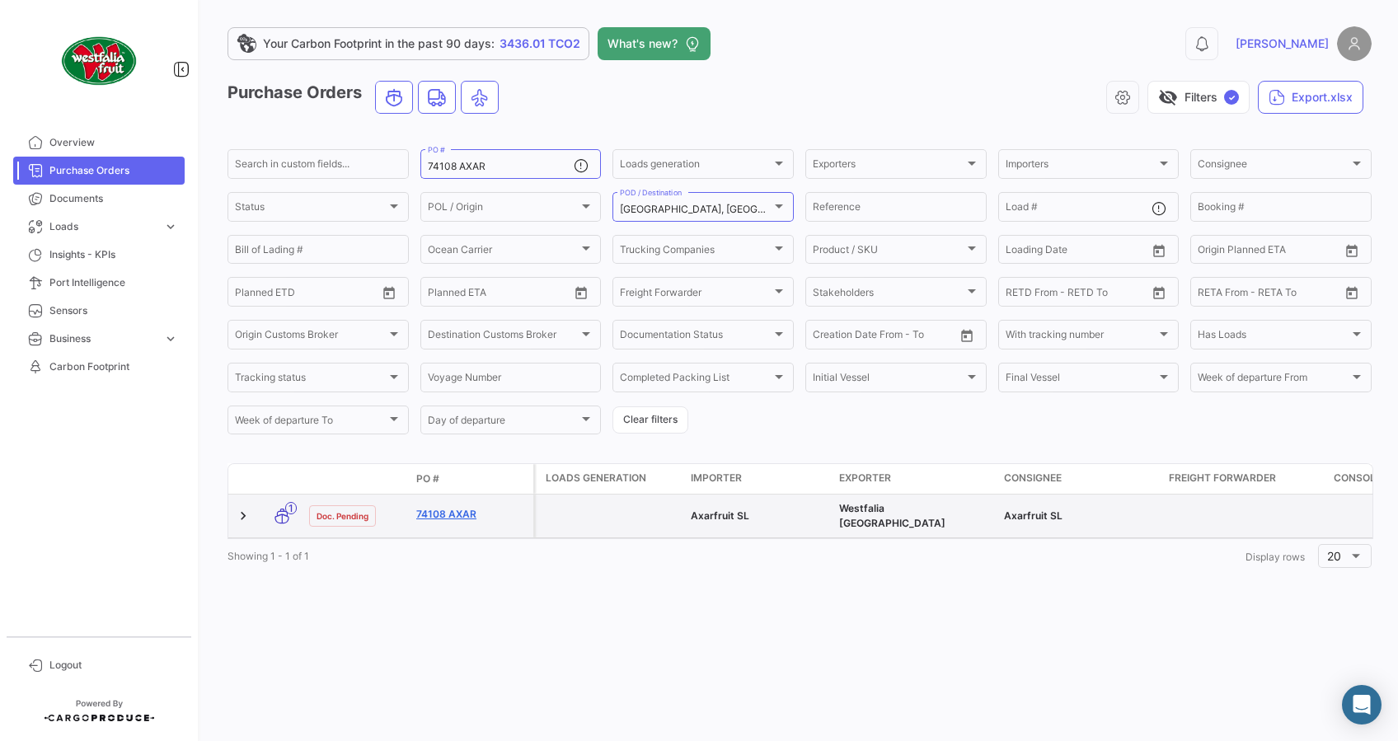
click at [455, 510] on link "74108 AXAR" at bounding box center [471, 514] width 110 height 15
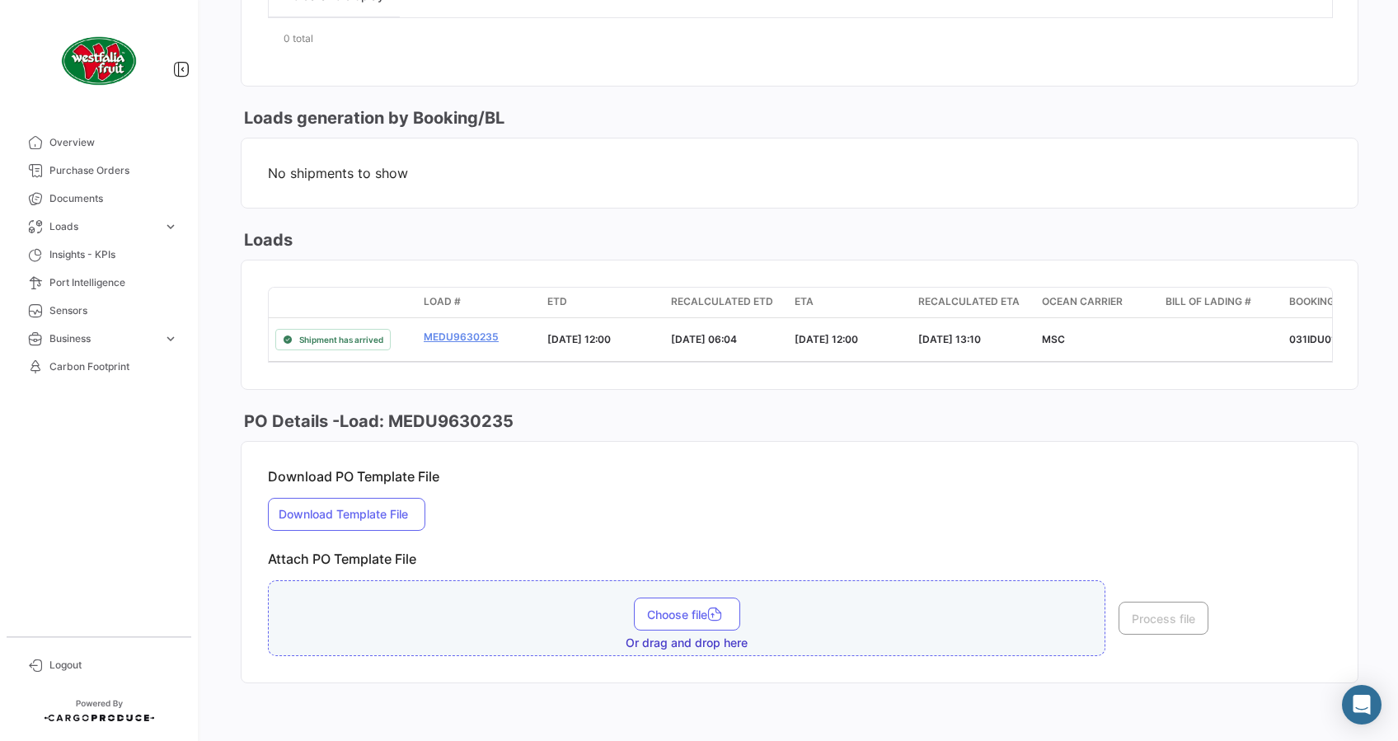
scroll to position [892, 0]
click at [75, 130] on link "Overview" at bounding box center [99, 143] width 172 height 28
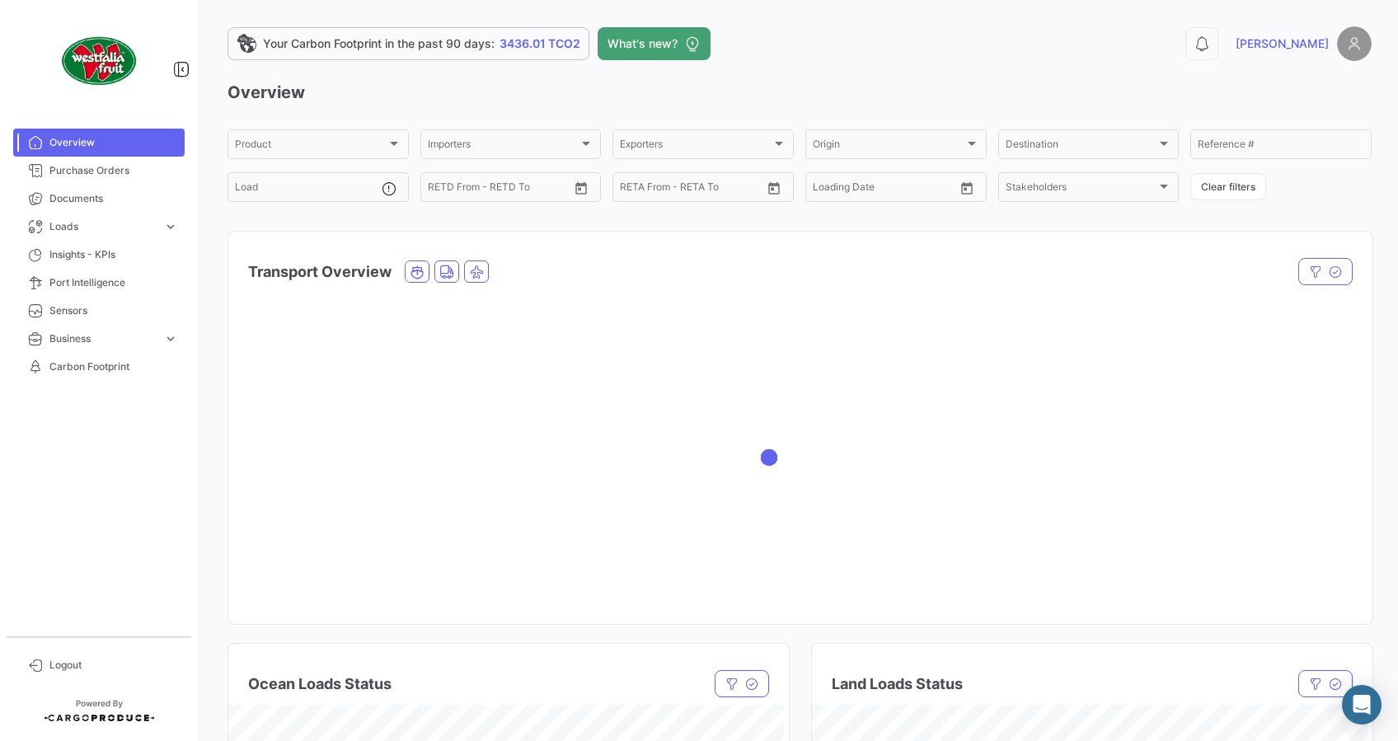
click at [47, 152] on link "Overview" at bounding box center [99, 143] width 172 height 28
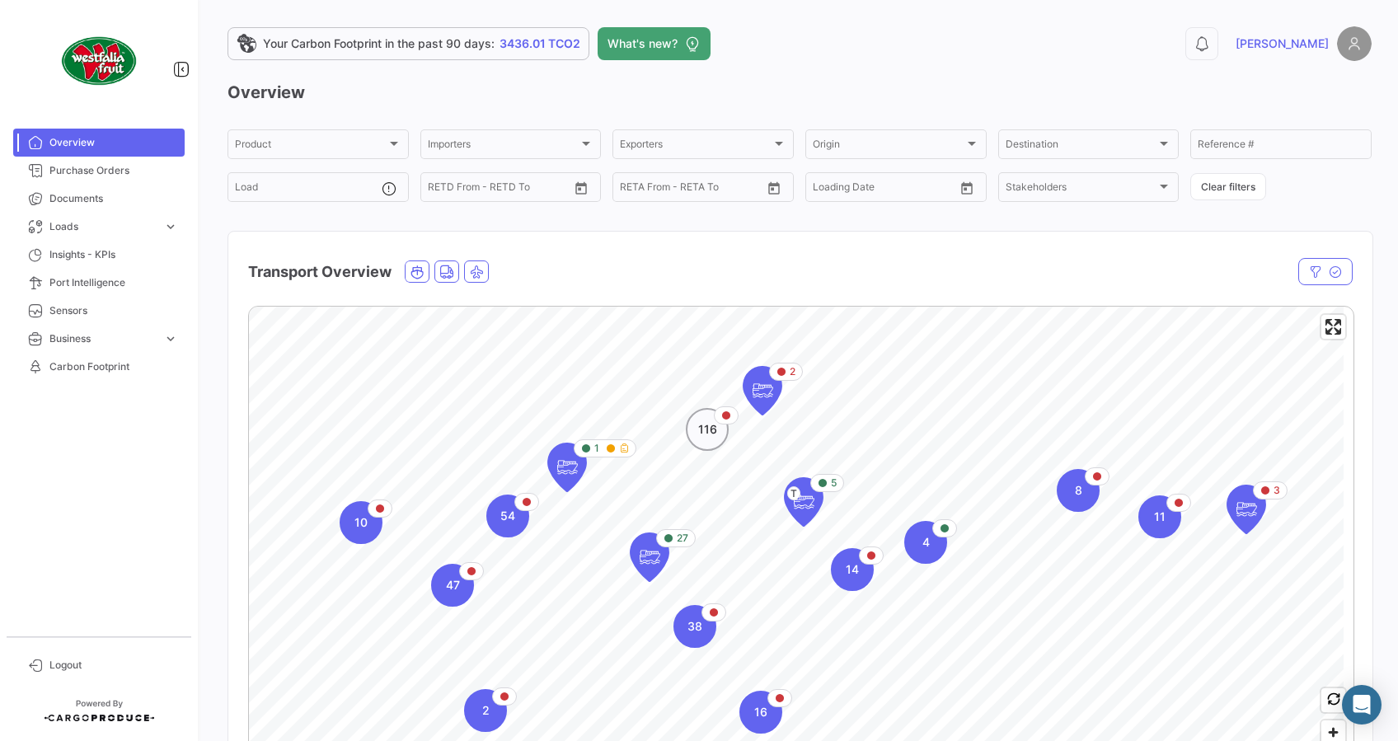
click at [707, 442] on div "116" at bounding box center [707, 429] width 43 height 43
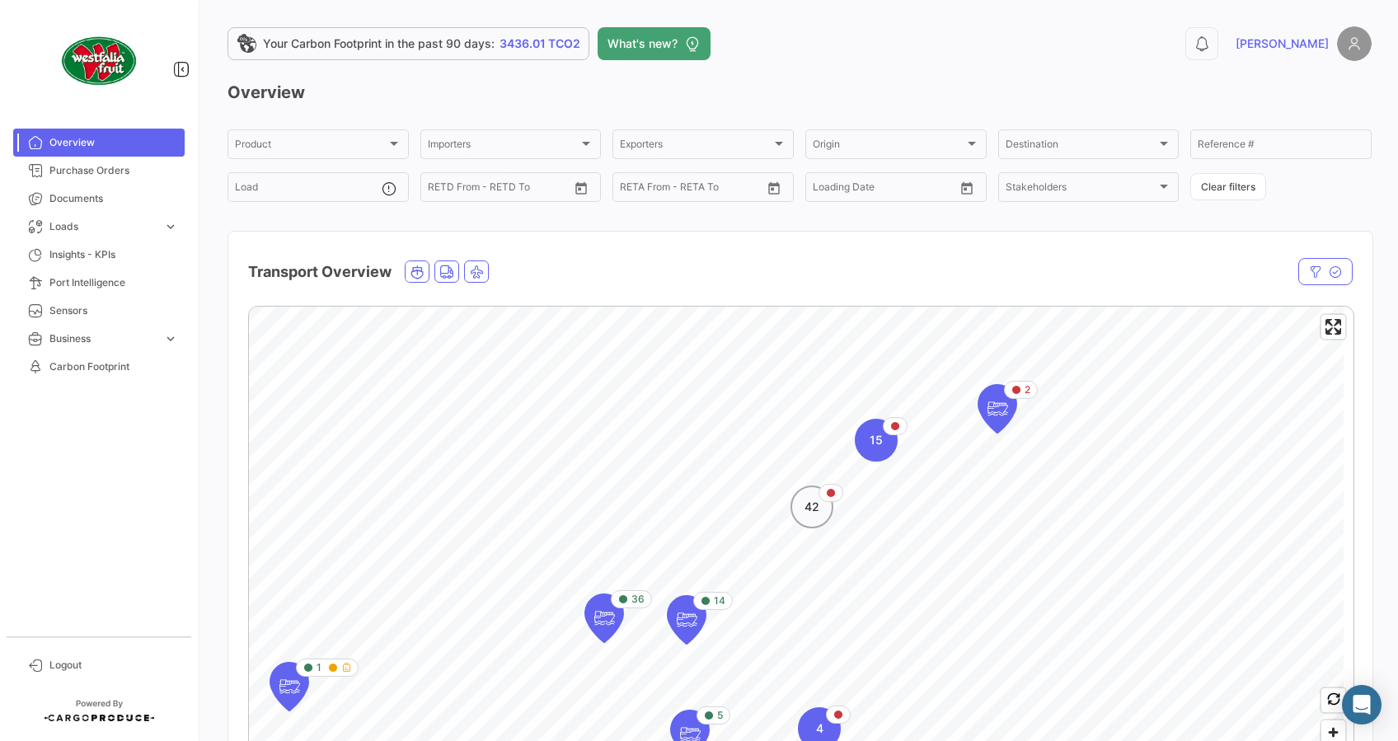
click at [829, 513] on div "42" at bounding box center [812, 507] width 43 height 43
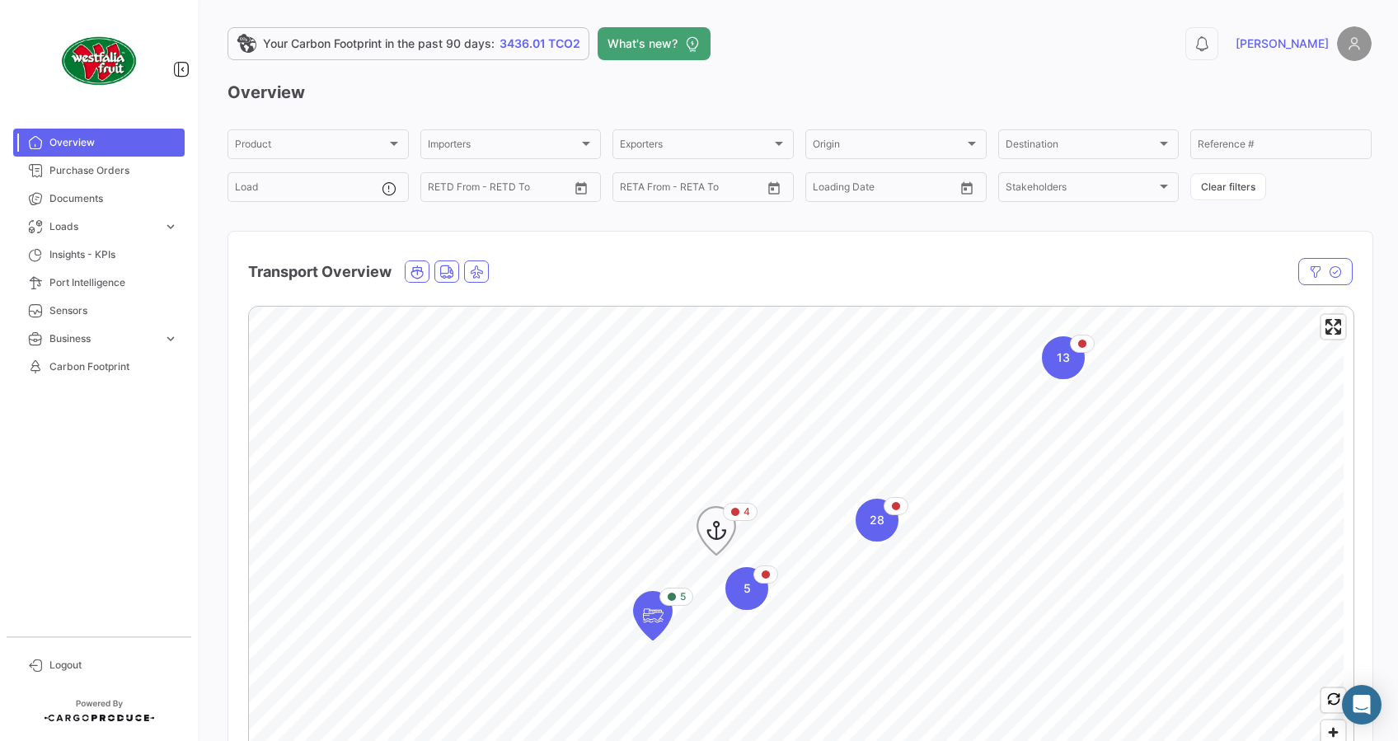
click at [731, 538] on icon "Map marker" at bounding box center [717, 531] width 38 height 48
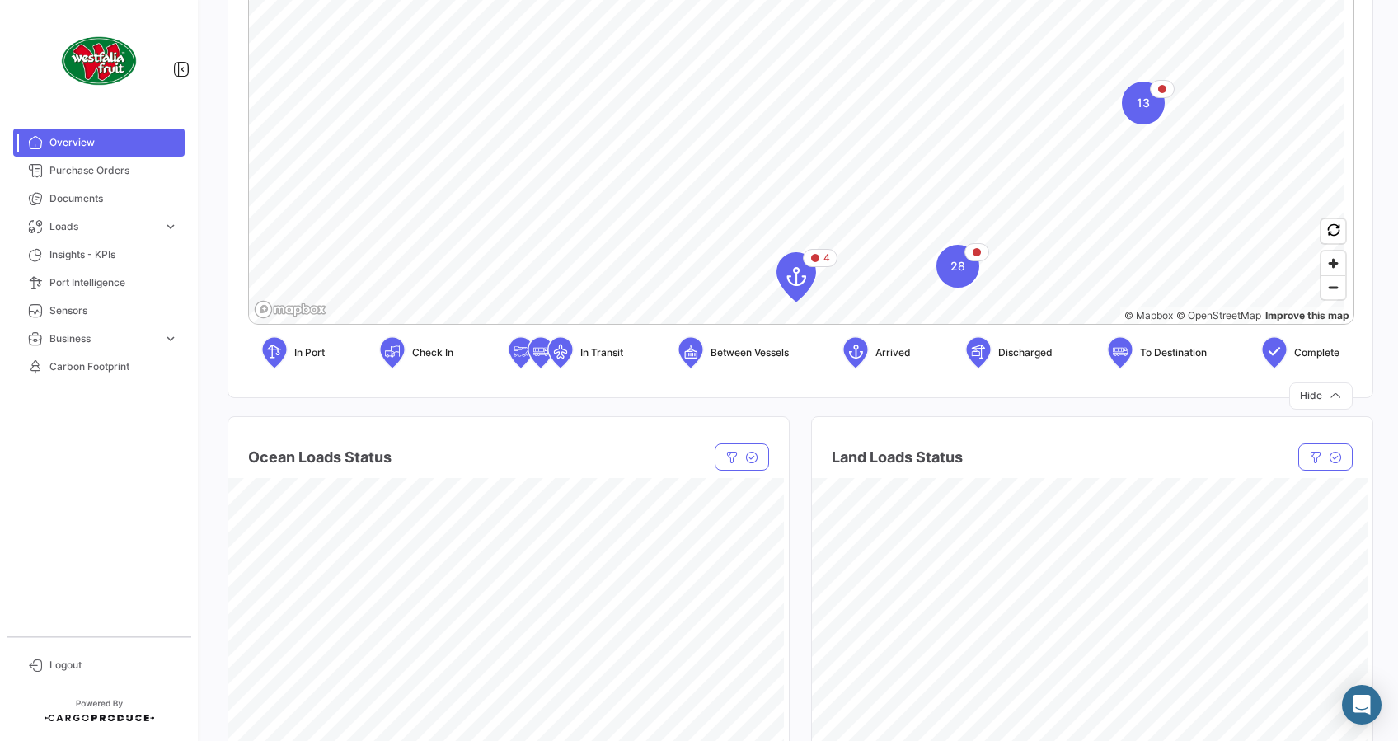
scroll to position [439, 0]
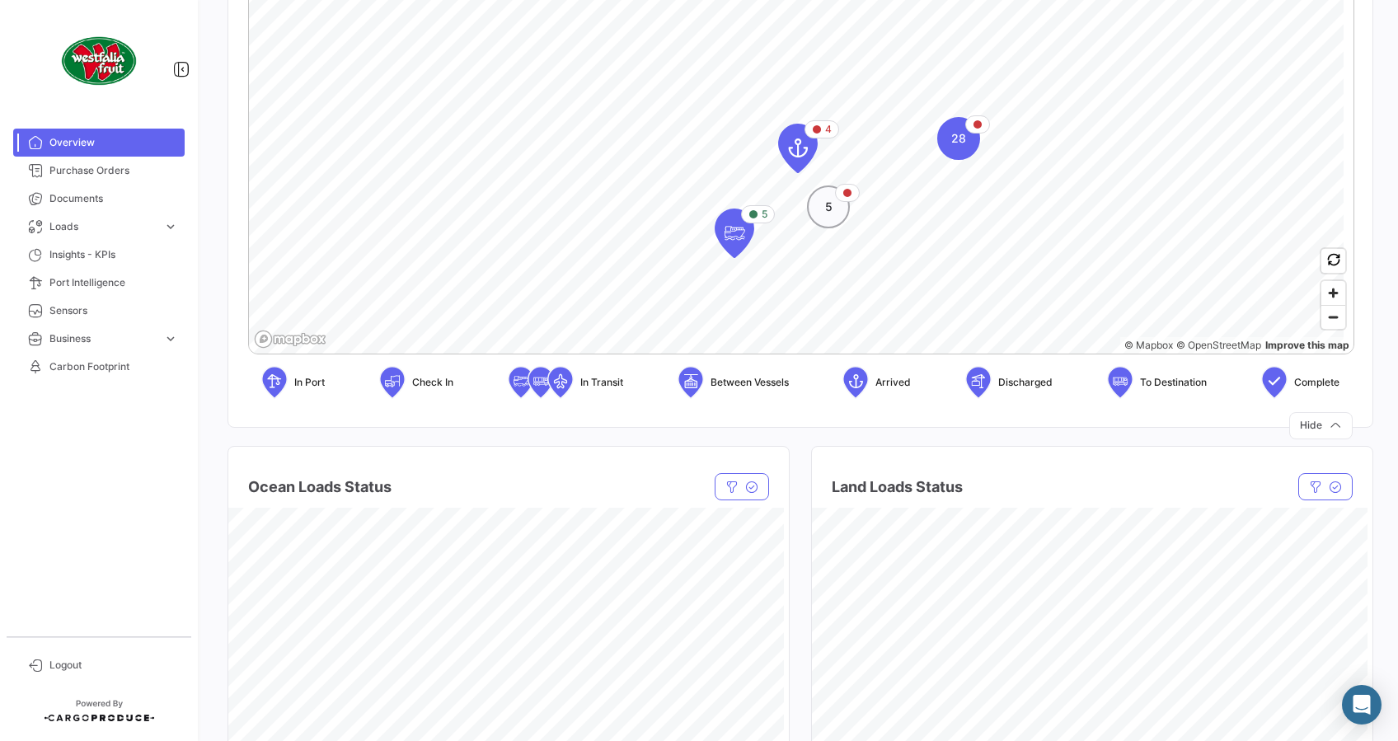
click at [823, 209] on div "5" at bounding box center [828, 207] width 43 height 43
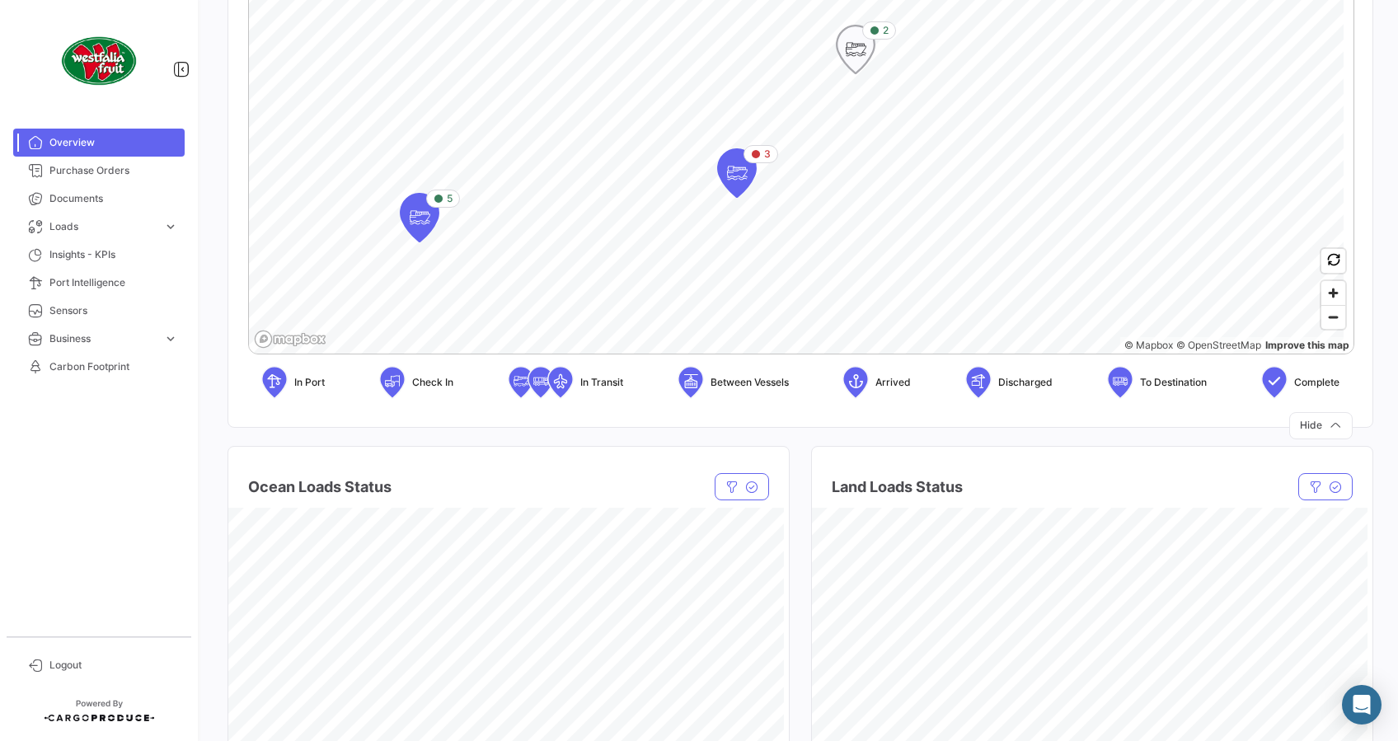
click at [862, 49] on icon "Map marker" at bounding box center [855, 49] width 23 height 35
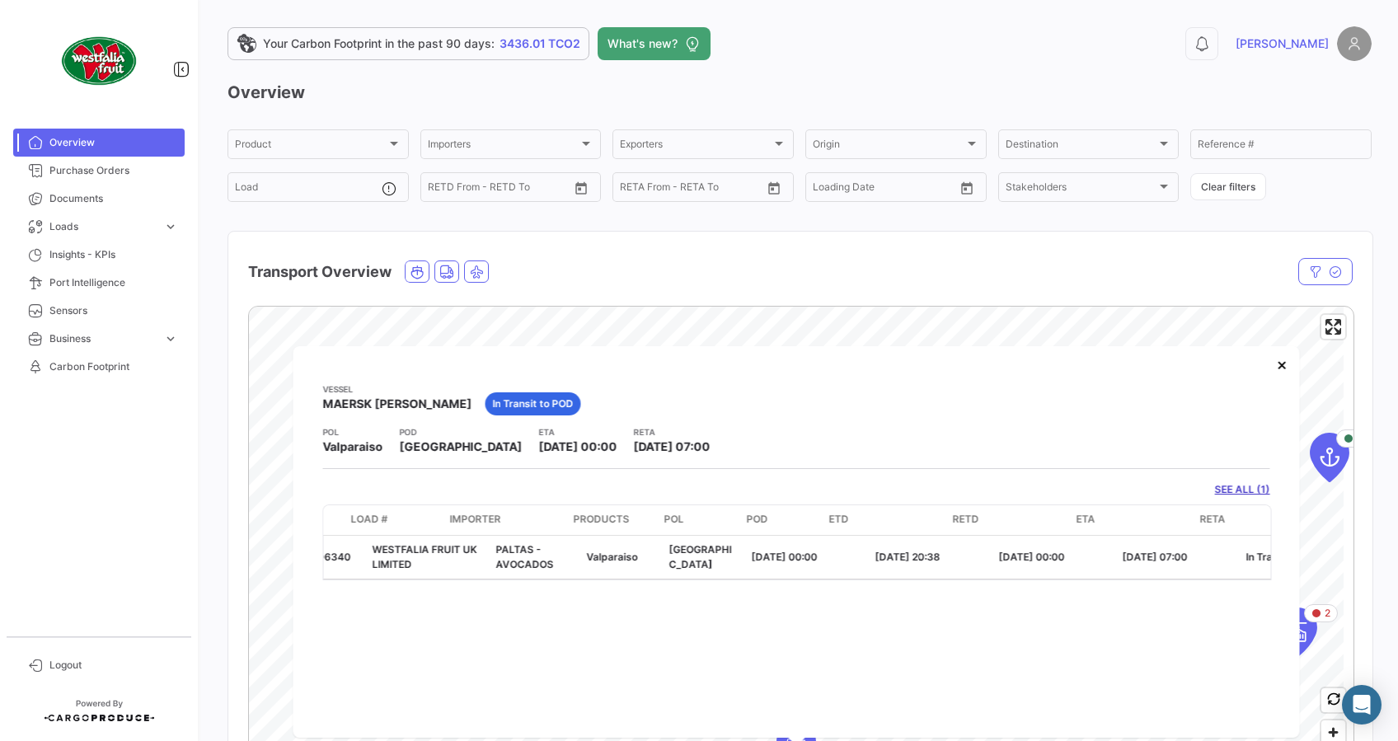
scroll to position [0, 0]
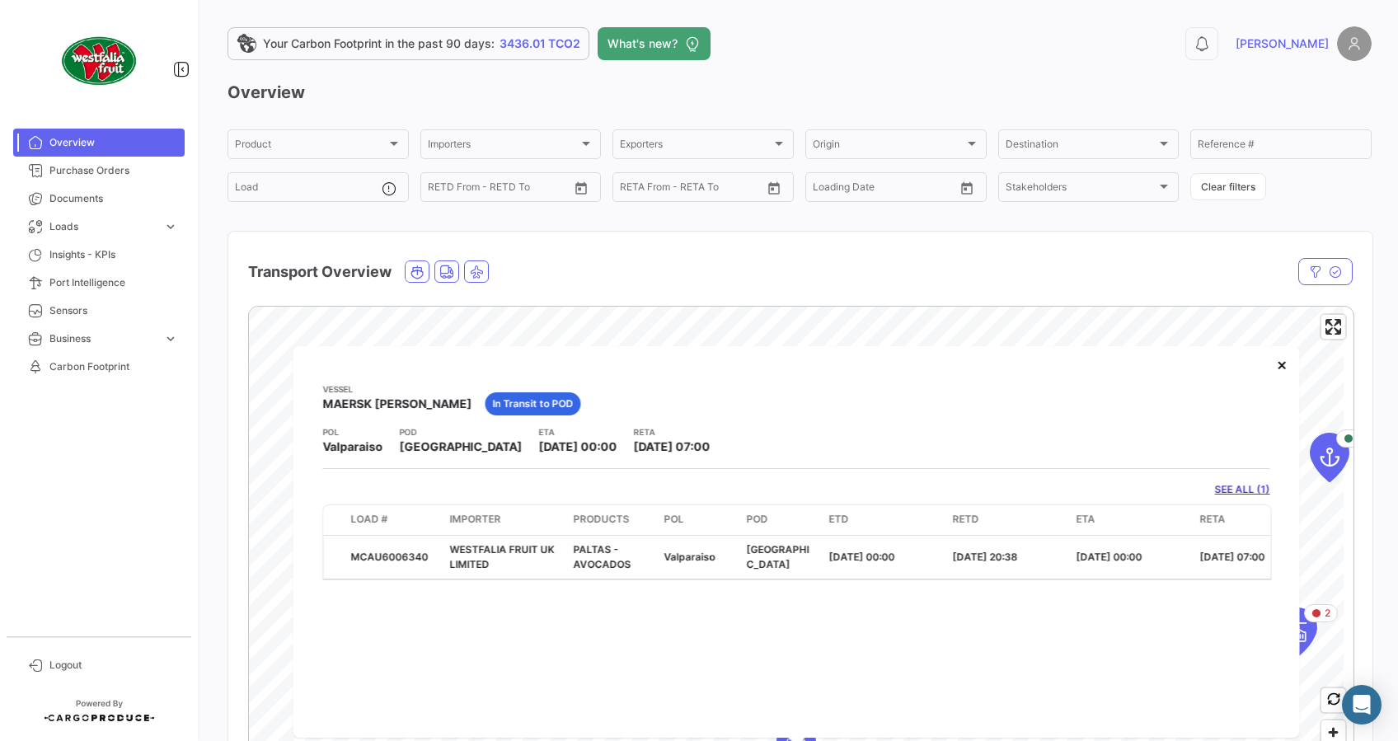
click at [806, 259] on div "Transport Overview" at bounding box center [634, 271] width 773 height 41
click at [1290, 363] on button "×" at bounding box center [1282, 364] width 33 height 33
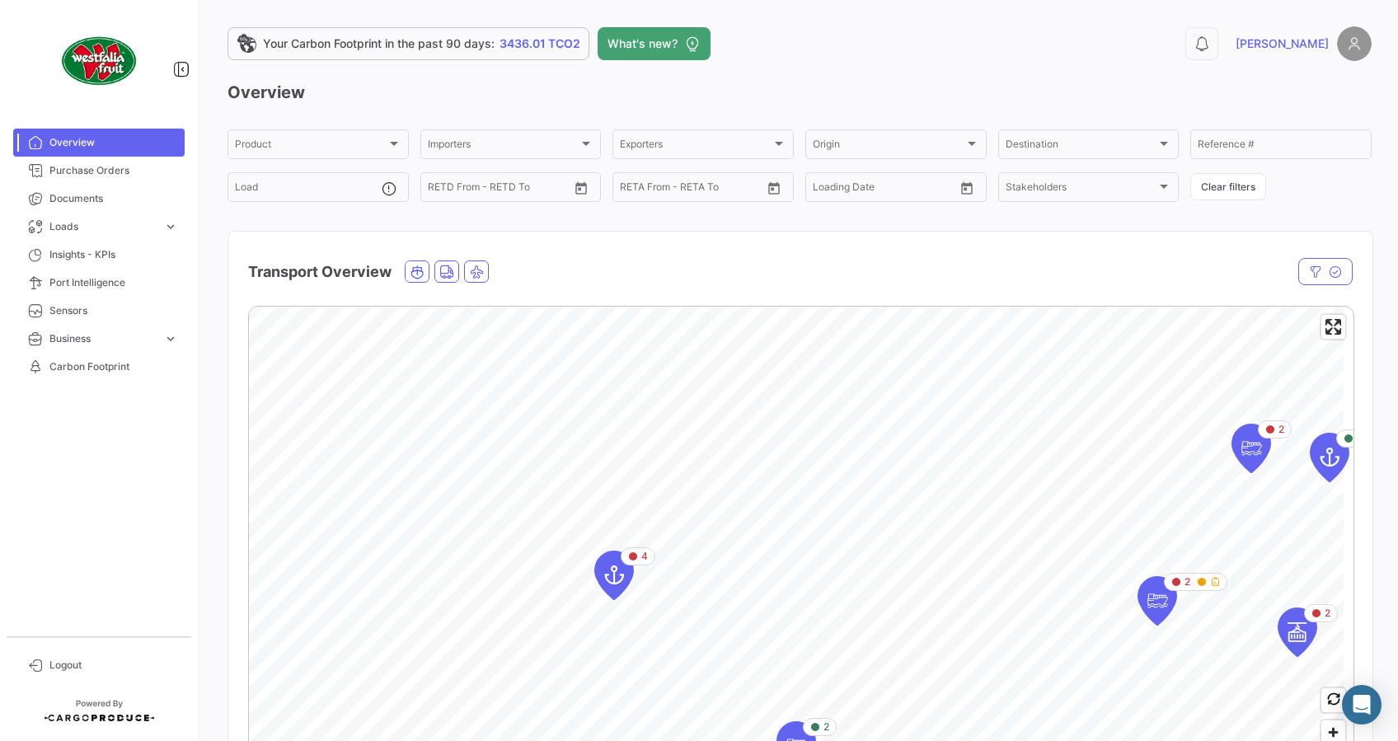
scroll to position [439, 0]
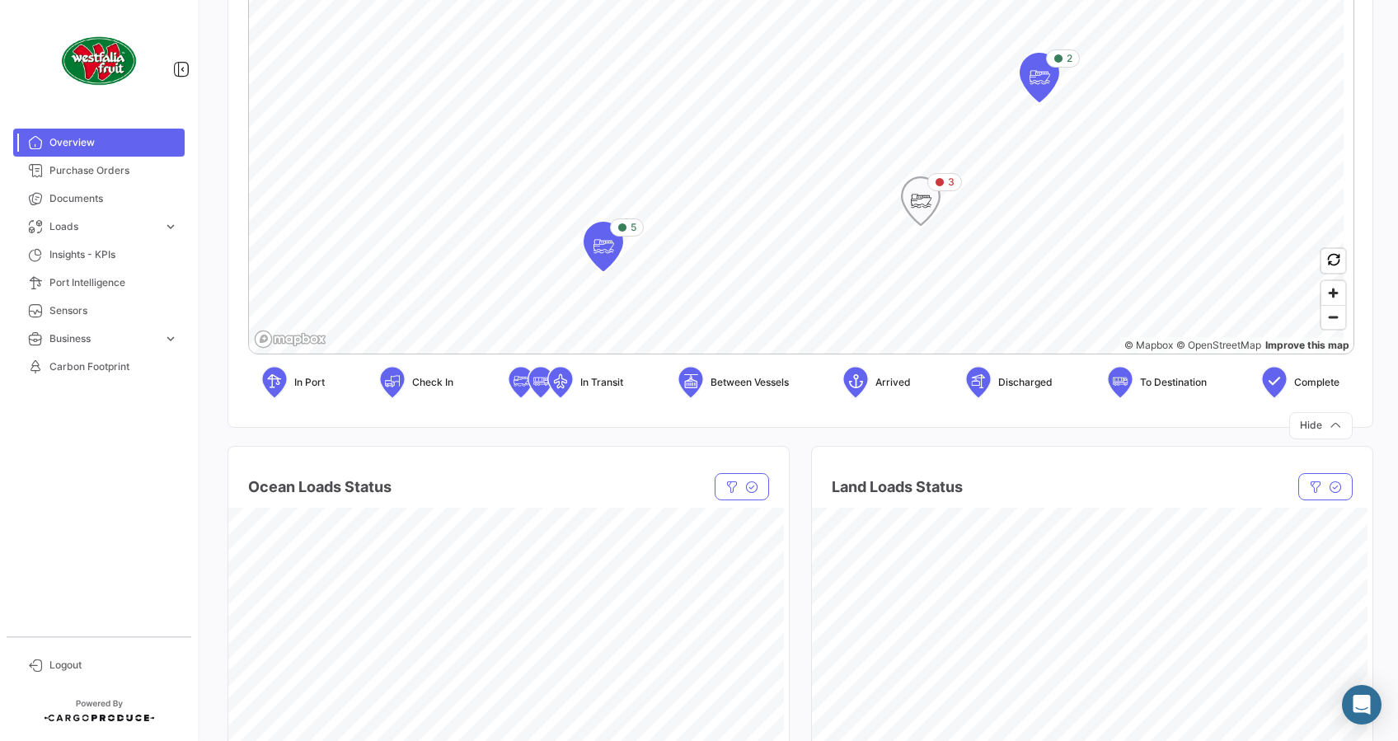
click at [919, 200] on icon "Map marker" at bounding box center [920, 201] width 23 height 35
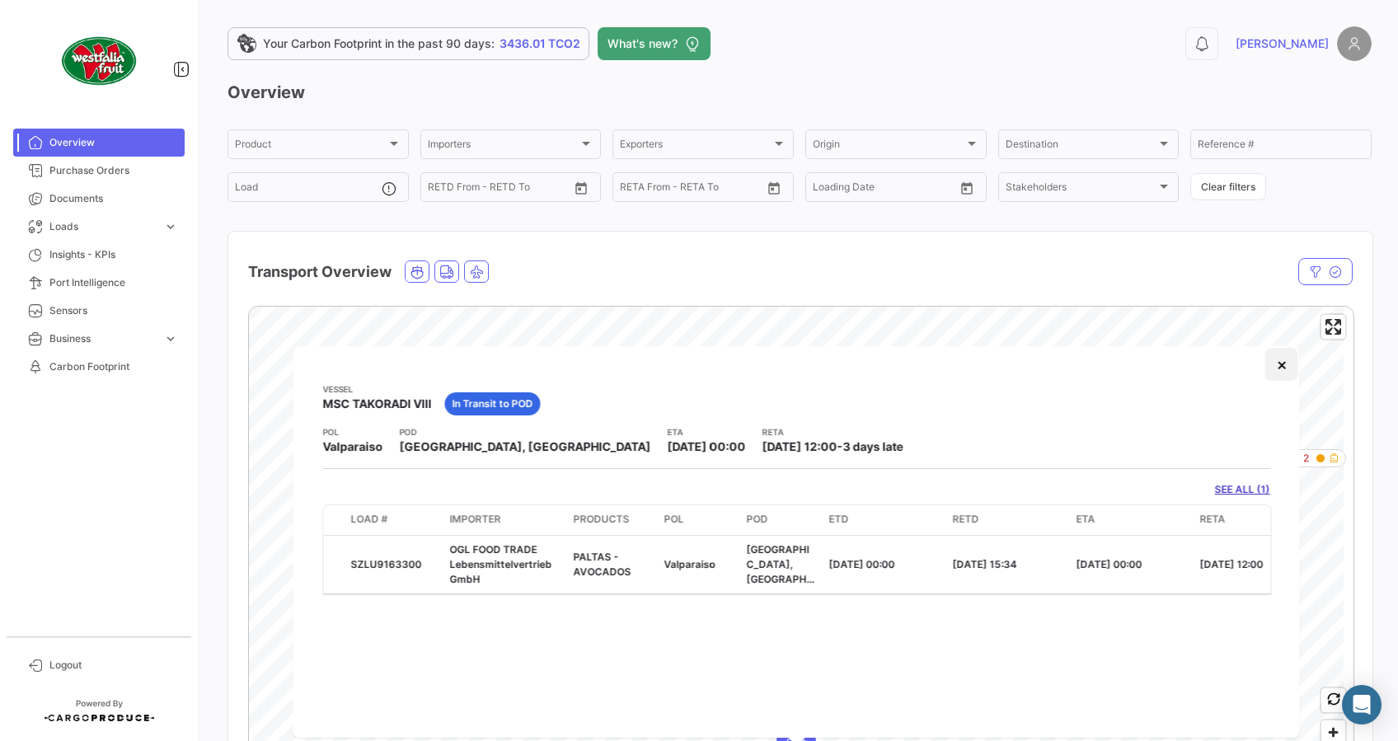
click at [1286, 372] on button "×" at bounding box center [1282, 364] width 33 height 33
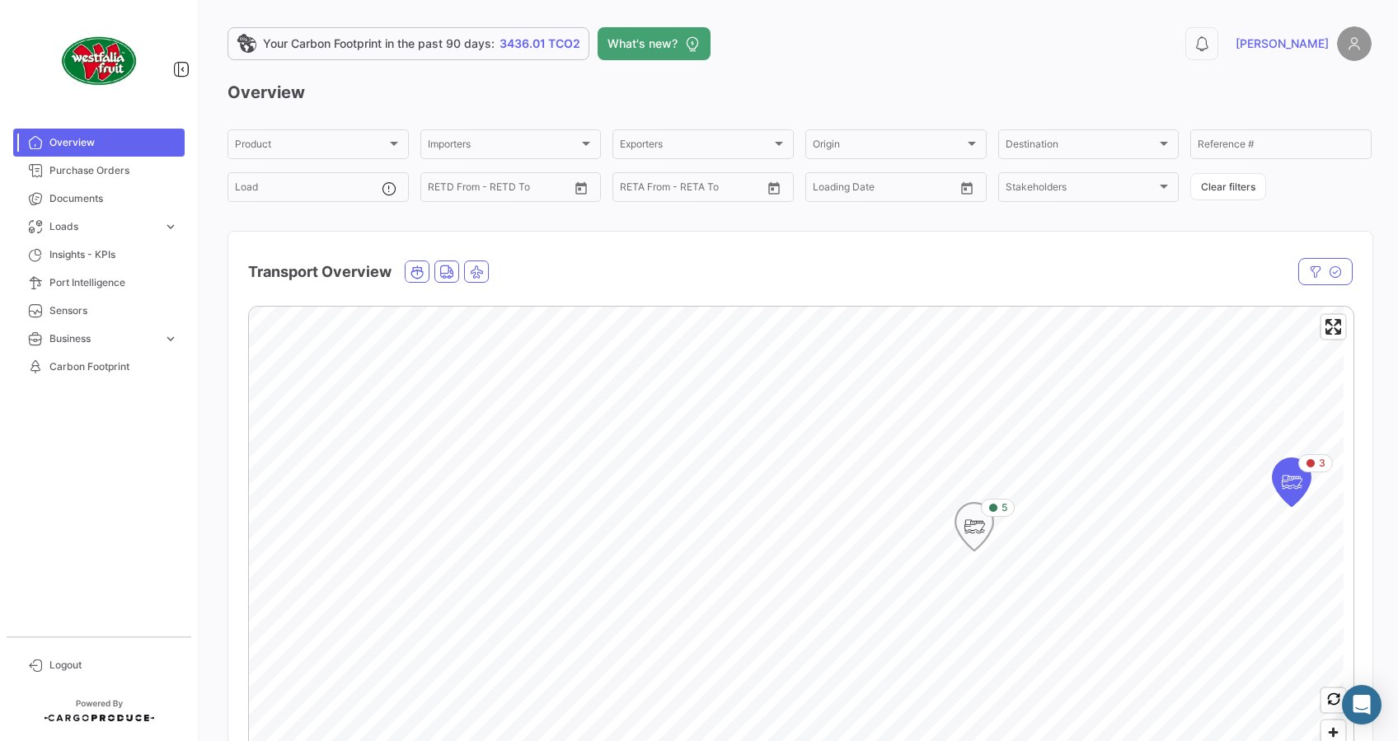
click at [982, 526] on icon "Map marker" at bounding box center [974, 527] width 23 height 35
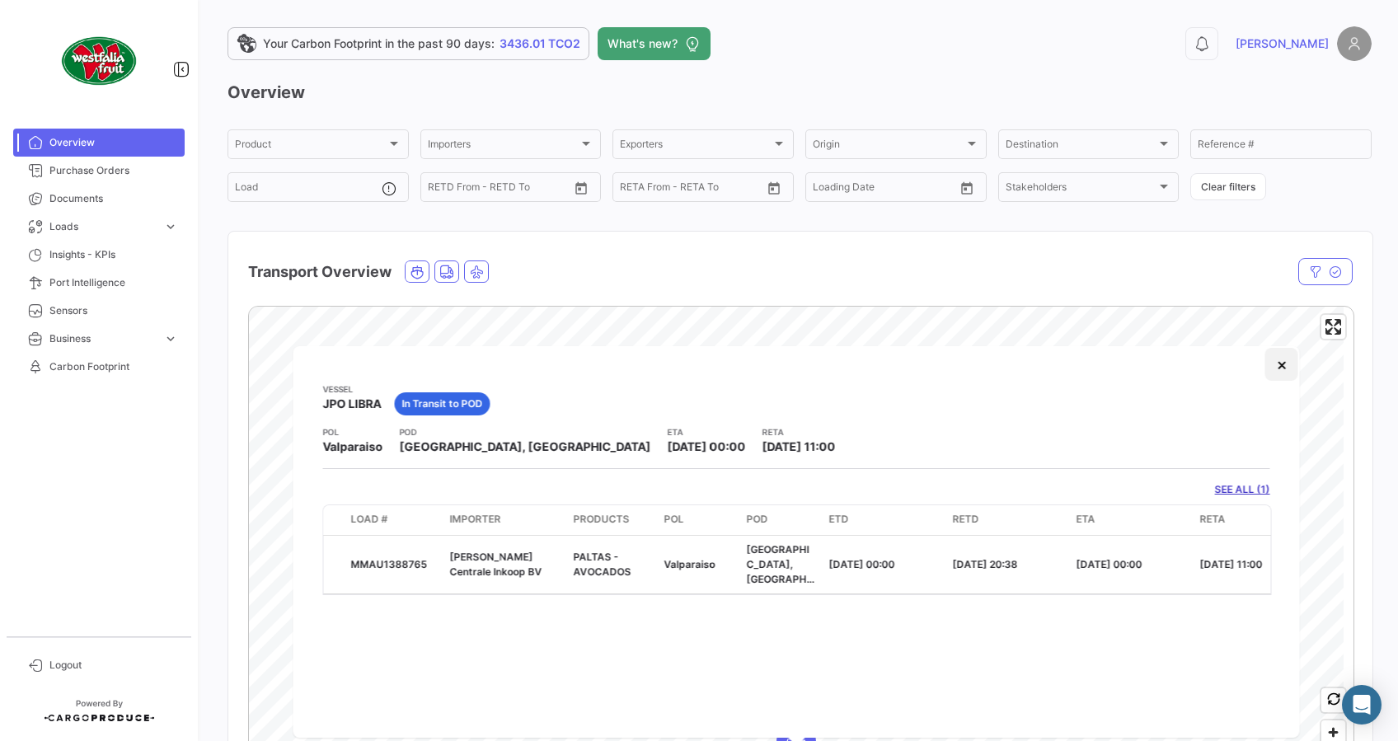
click at [1286, 359] on button "×" at bounding box center [1282, 364] width 33 height 33
